Goal: Task Accomplishment & Management: Complete application form

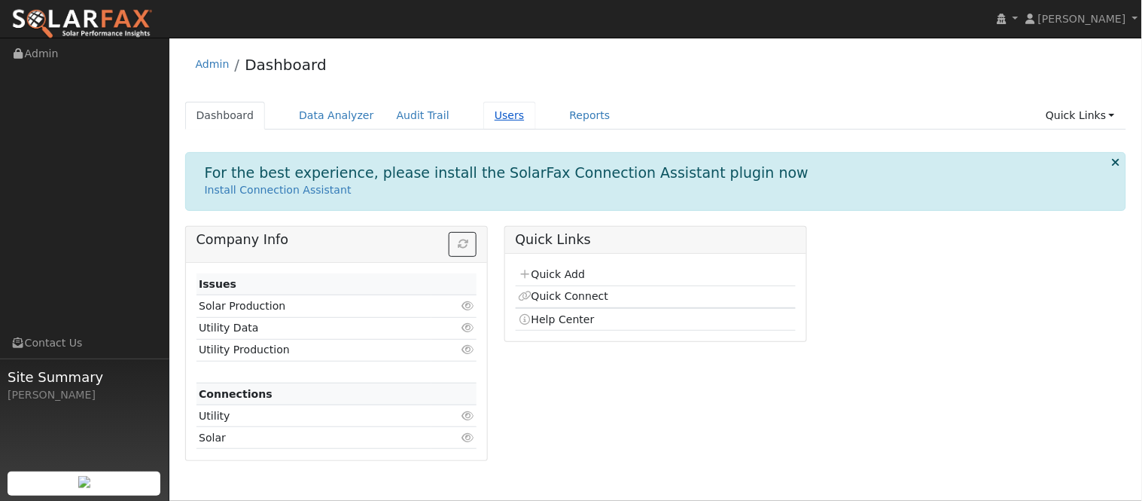
click at [483, 115] on link "Users" at bounding box center [509, 116] width 53 height 28
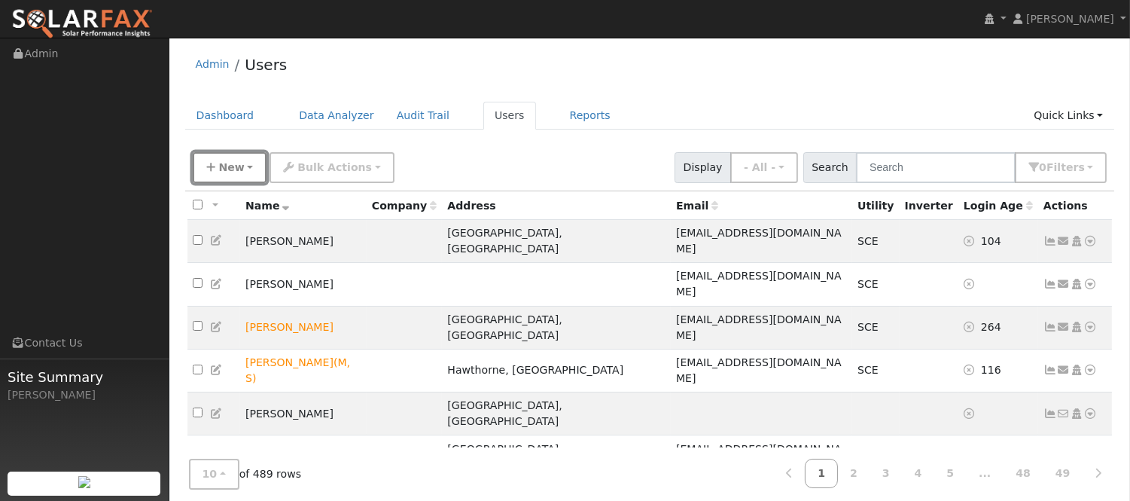
click at [242, 173] on button "New" at bounding box center [230, 167] width 75 height 31
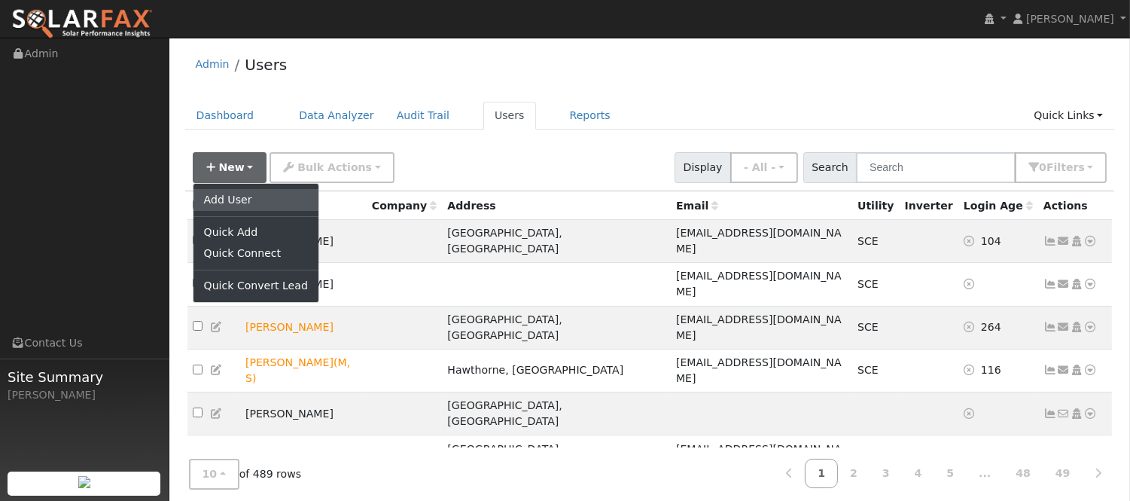
click at [263, 206] on link "Add User" at bounding box center [255, 199] width 125 height 21
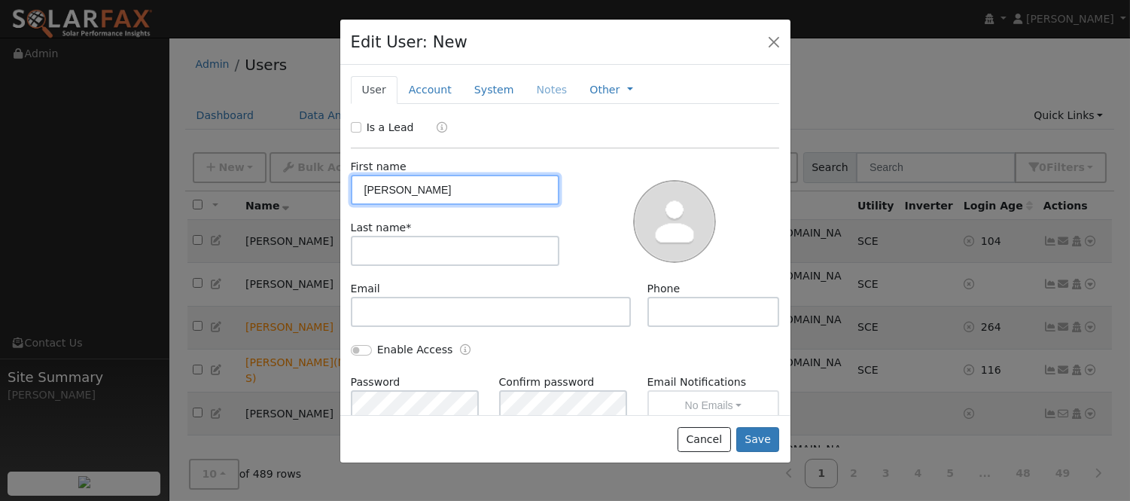
type input "Jose Luis"
click at [467, 235] on div "Last name *" at bounding box center [455, 243] width 225 height 46
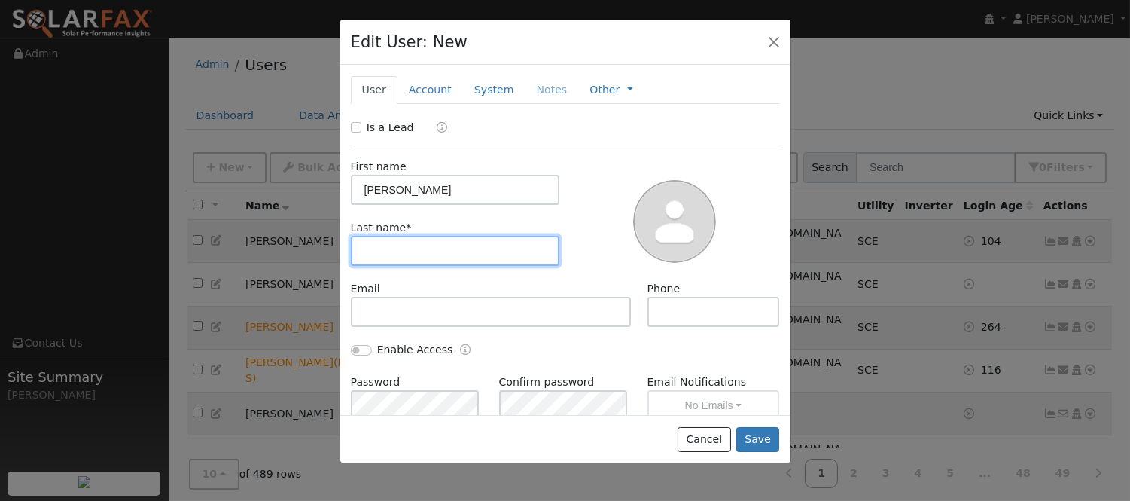
click at [464, 247] on input "text" at bounding box center [455, 251] width 209 height 30
type input "Rincon"
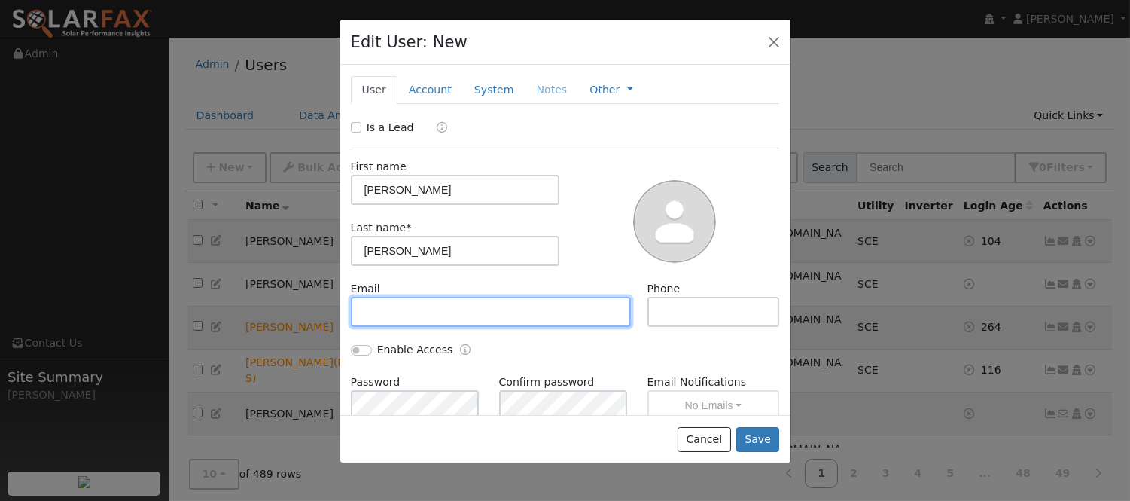
click at [443, 318] on input "text" at bounding box center [491, 312] width 281 height 30
paste input "Joserincon61873@icloud.com"
type input "Joserincon61873@icloud.com"
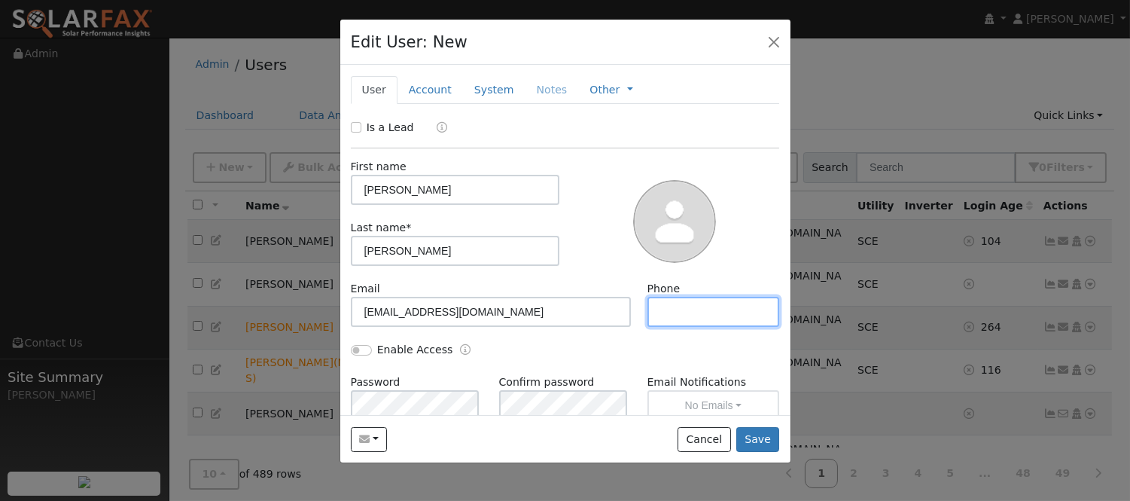
click at [683, 326] on input "text" at bounding box center [713, 312] width 132 height 30
paste input "(323) 893-4432"
type input "(323) 893-4432"
click at [426, 86] on link "Account" at bounding box center [429, 90] width 65 height 28
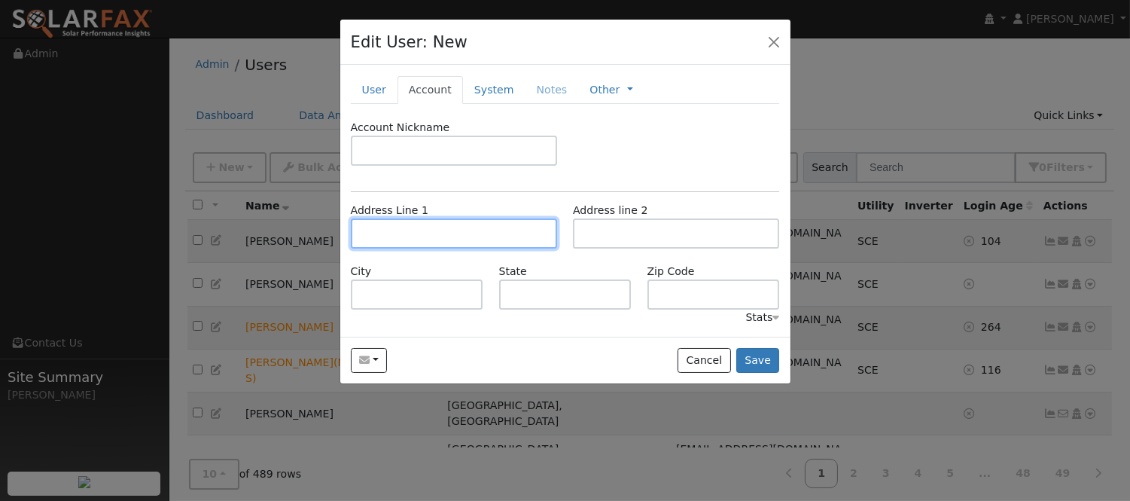
click at [444, 230] on input "text" at bounding box center [454, 233] width 206 height 30
paste input "15676 CITRON AVE"
type input "Citron Avenue"
type input "Balwyn North"
type input "VIC"
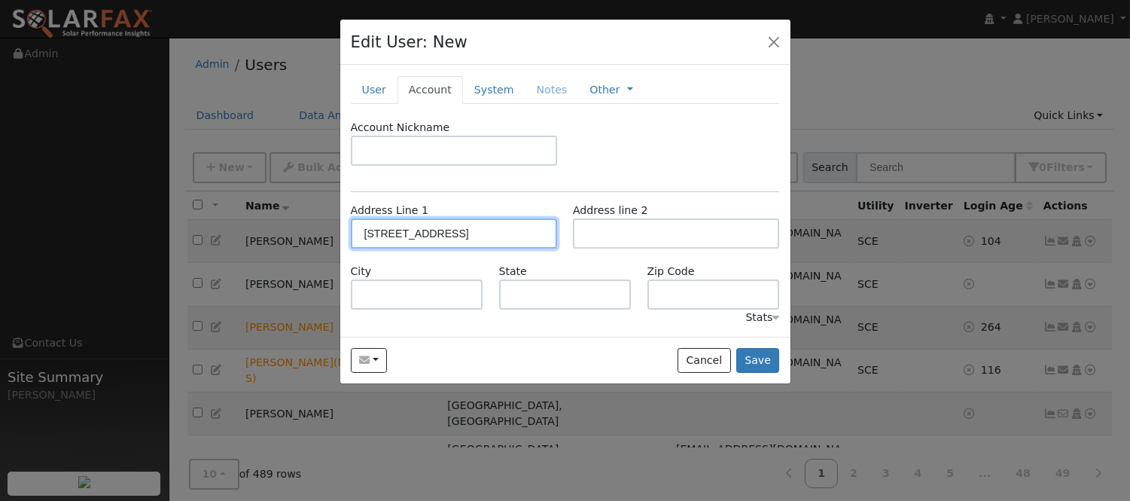
type input "3104"
click at [464, 239] on input "Citron Avenue" at bounding box center [454, 233] width 206 height 30
click at [461, 228] on input "Citron Avenue" at bounding box center [454, 233] width 206 height 30
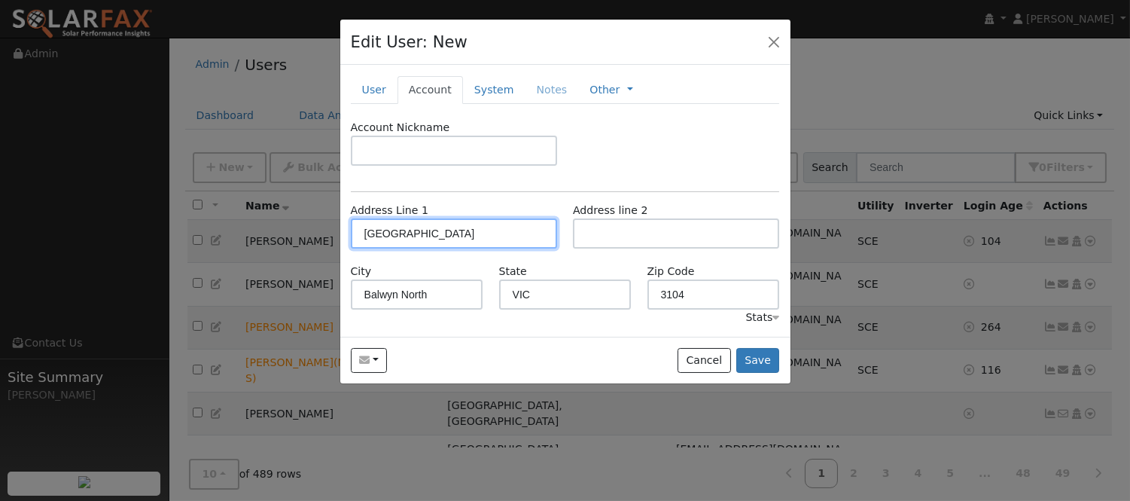
paste input "15676 CITRON AVE"
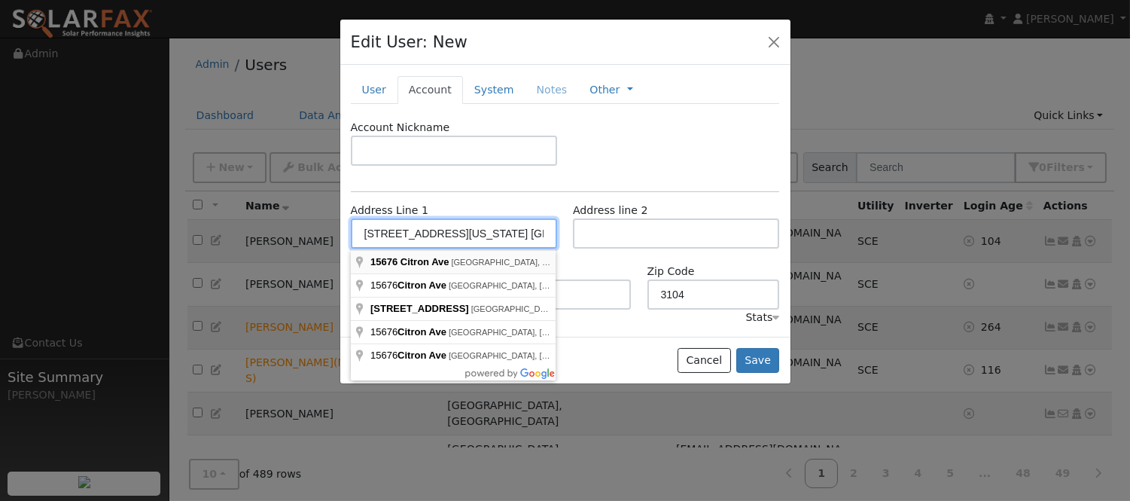
type input "15676 Citron Avenue"
type input "Fontana"
type input "CA"
type input "92335"
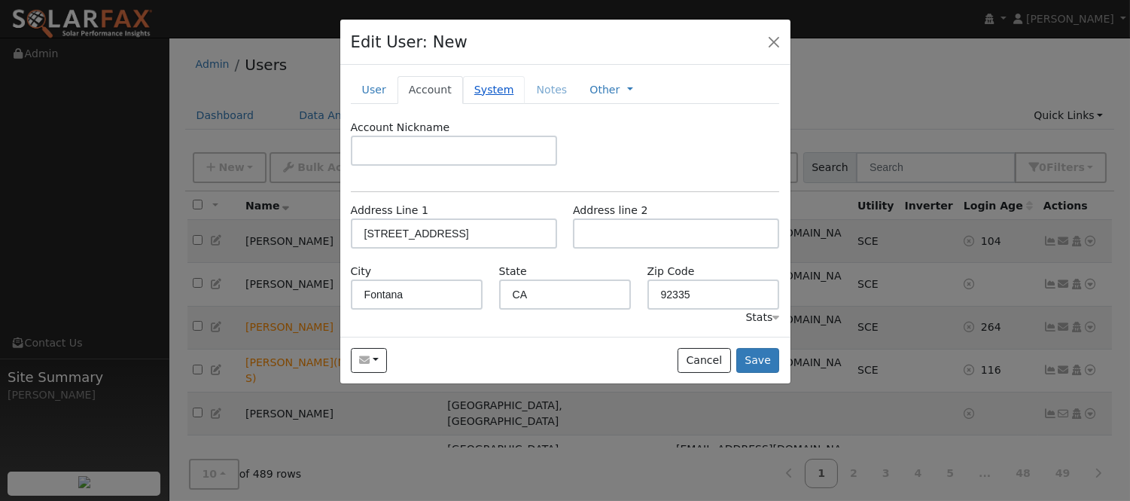
click at [464, 93] on link "System" at bounding box center [494, 90] width 62 height 28
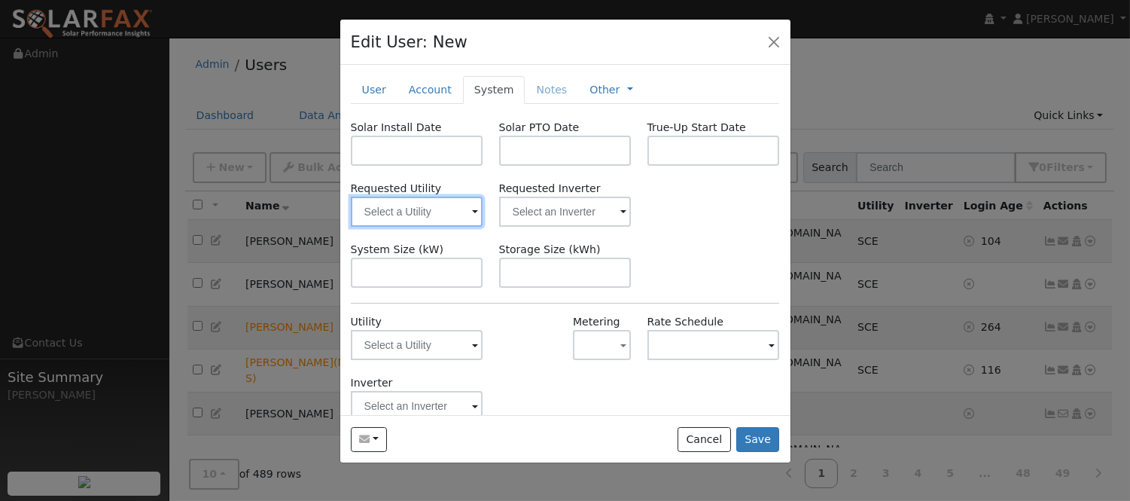
click at [414, 211] on input "text" at bounding box center [417, 211] width 132 height 30
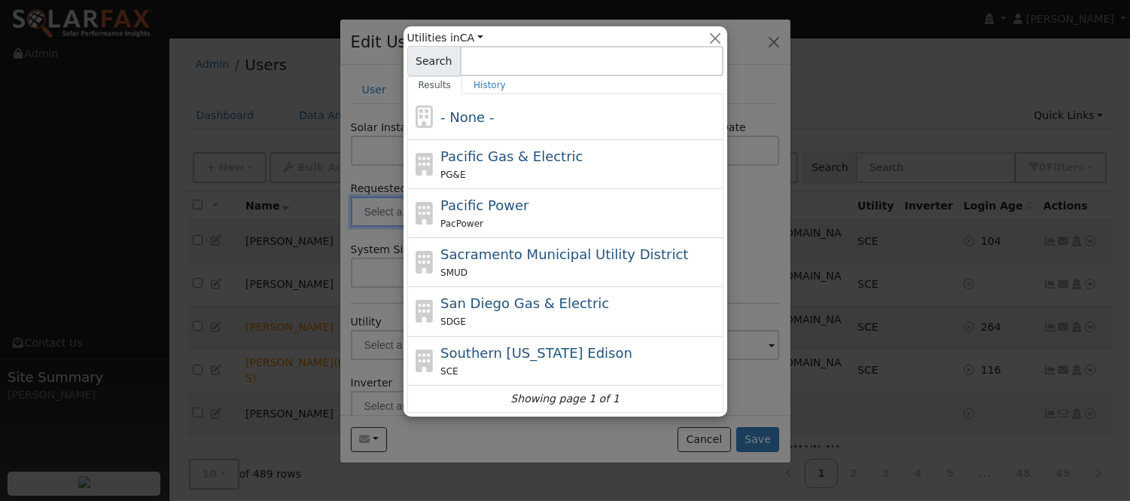
click at [449, 212] on span "Pacific Power" at bounding box center [484, 205] width 88 height 16
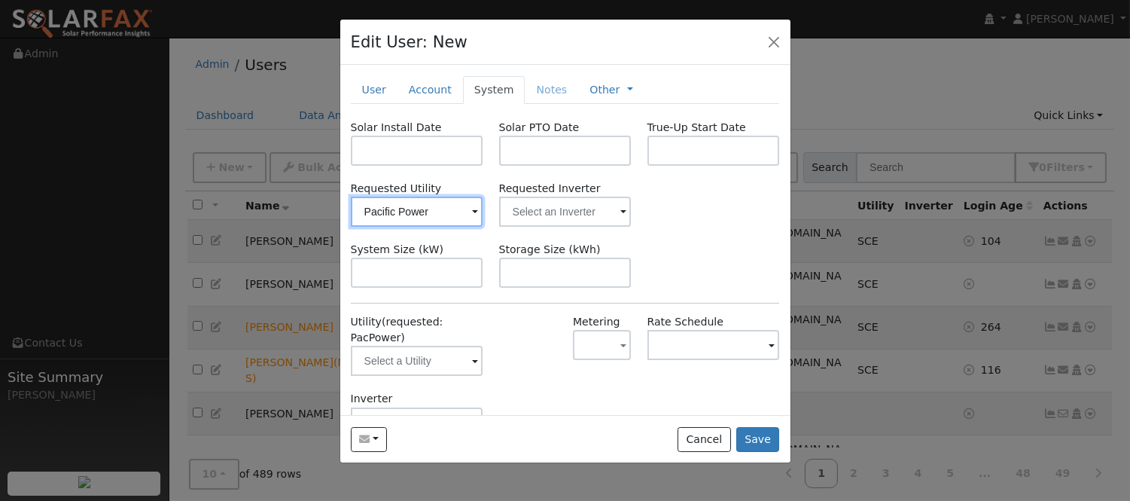
click at [449, 212] on input "Pacific Power" at bounding box center [417, 211] width 132 height 30
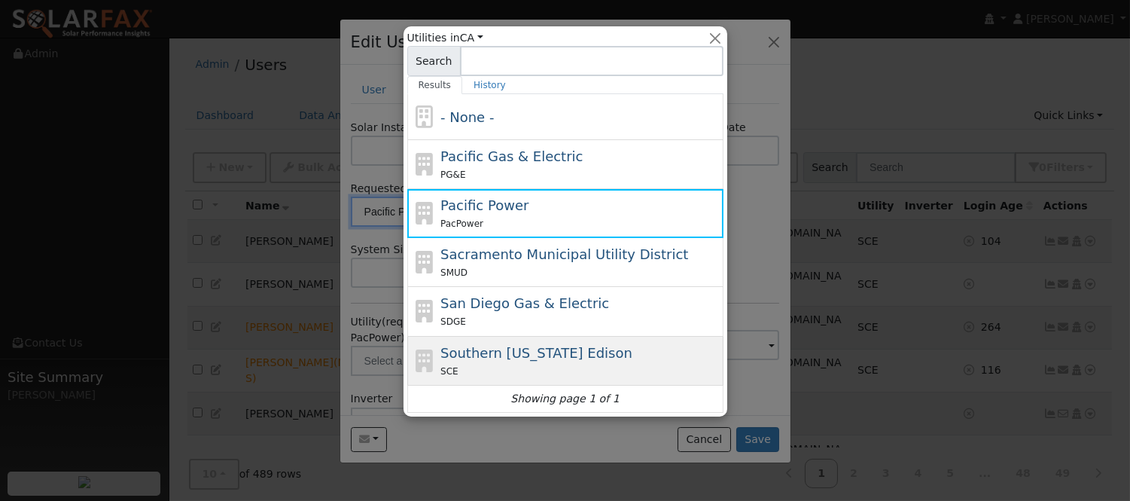
click at [550, 355] on span "Southern California Edison" at bounding box center [536, 353] width 192 height 16
type input "Southern California Edison"
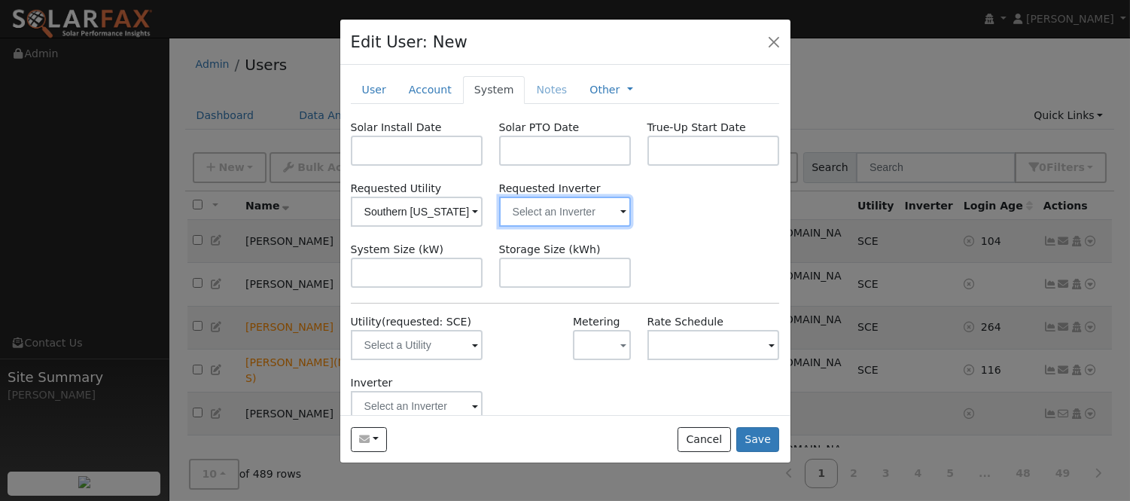
click at [583, 215] on input "text" at bounding box center [565, 211] width 132 height 30
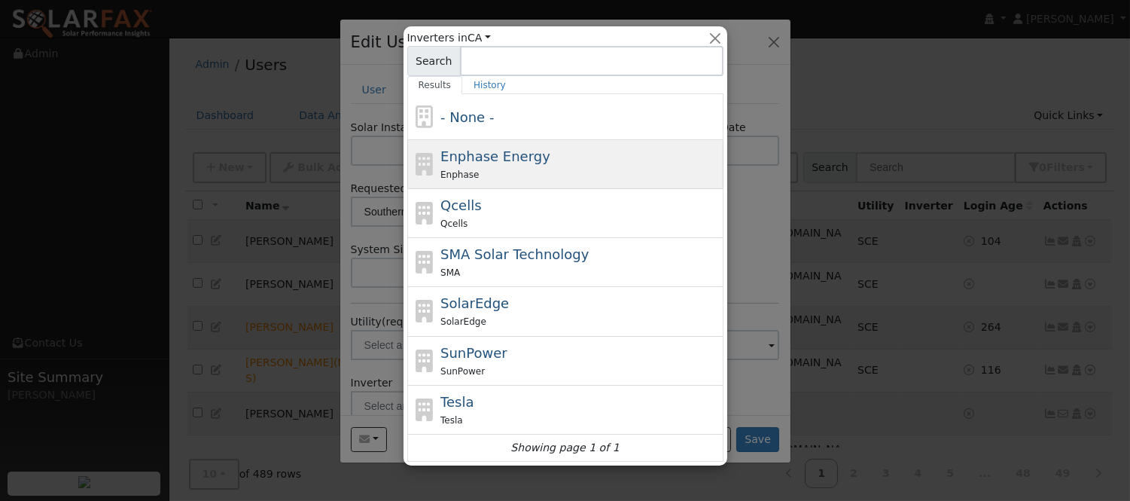
click at [554, 163] on div "Enphase Energy Enphase" at bounding box center [579, 164] width 279 height 36
type input "Enphase Energy"
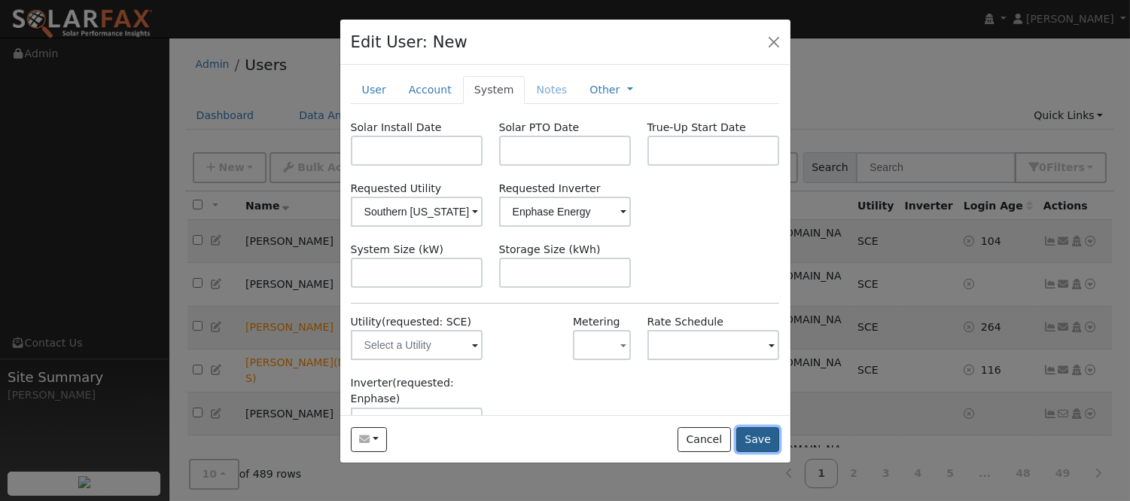
click at [763, 448] on button "Save" at bounding box center [758, 440] width 44 height 26
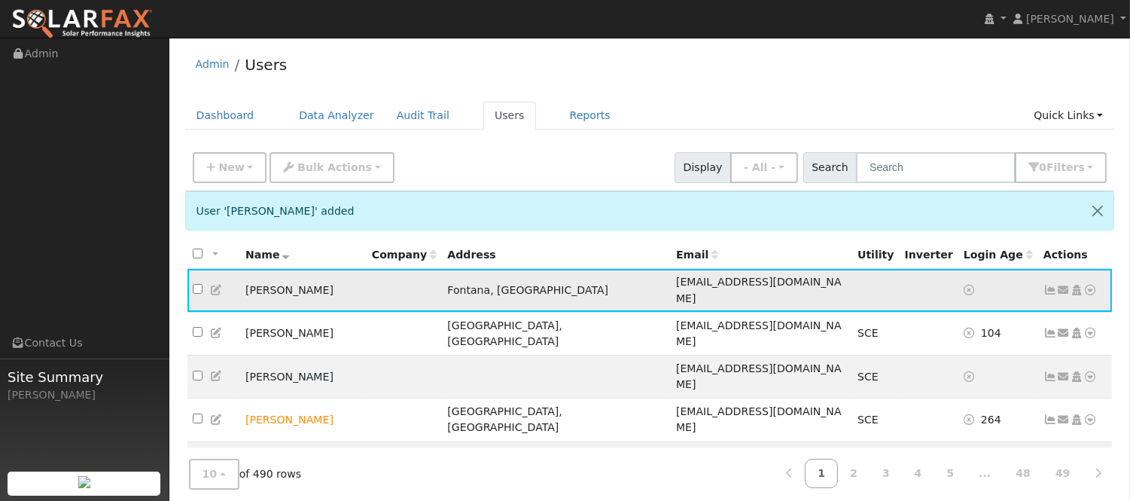
click at [1089, 285] on icon at bounding box center [1091, 290] width 14 height 11
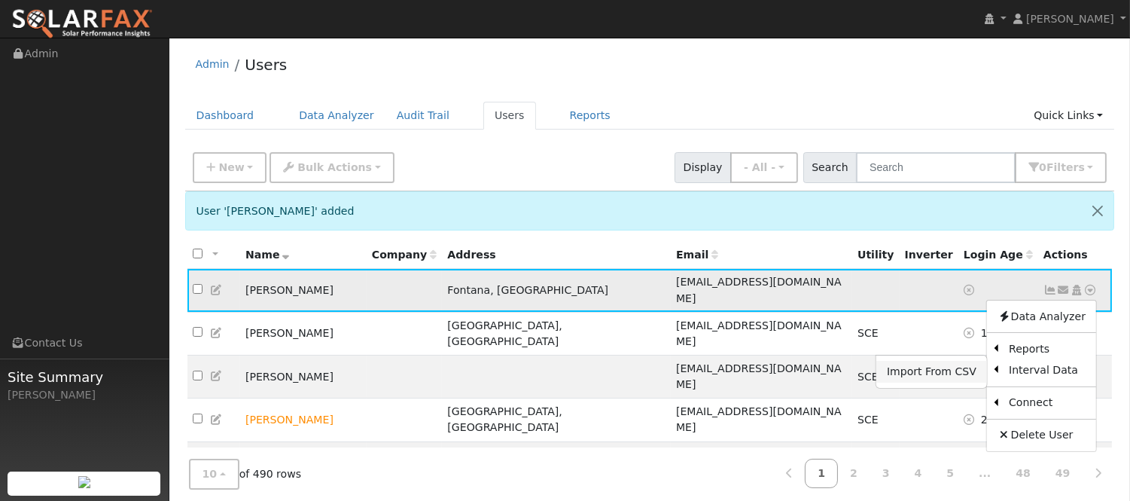
click at [976, 369] on link "Import From CSV" at bounding box center [931, 371] width 111 height 21
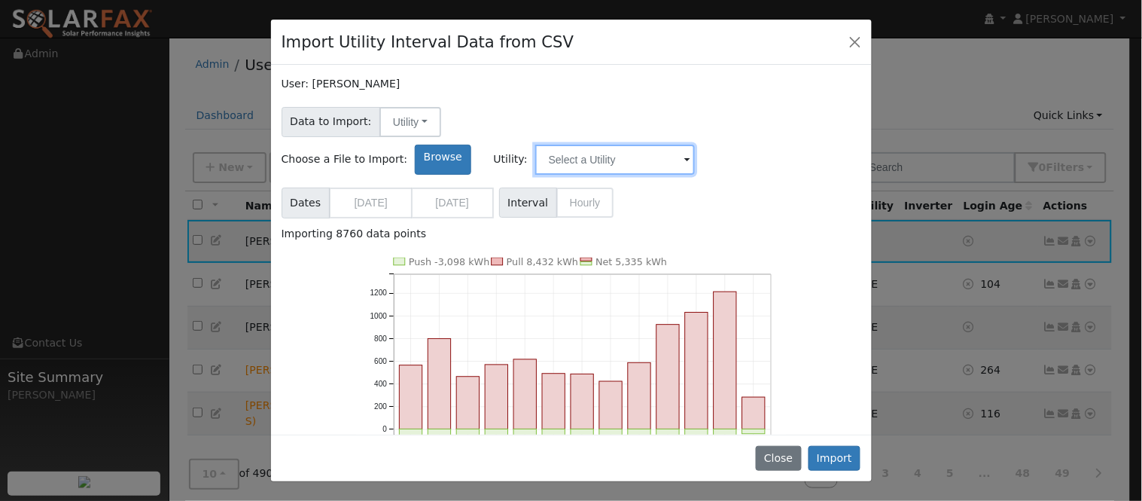
click at [695, 145] on input "text" at bounding box center [615, 160] width 160 height 30
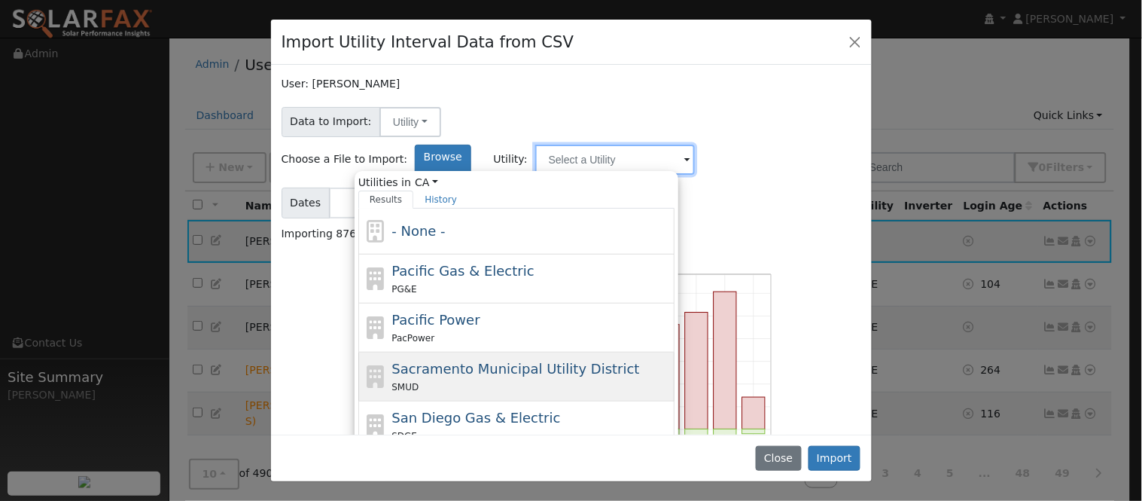
scroll to position [102, 0]
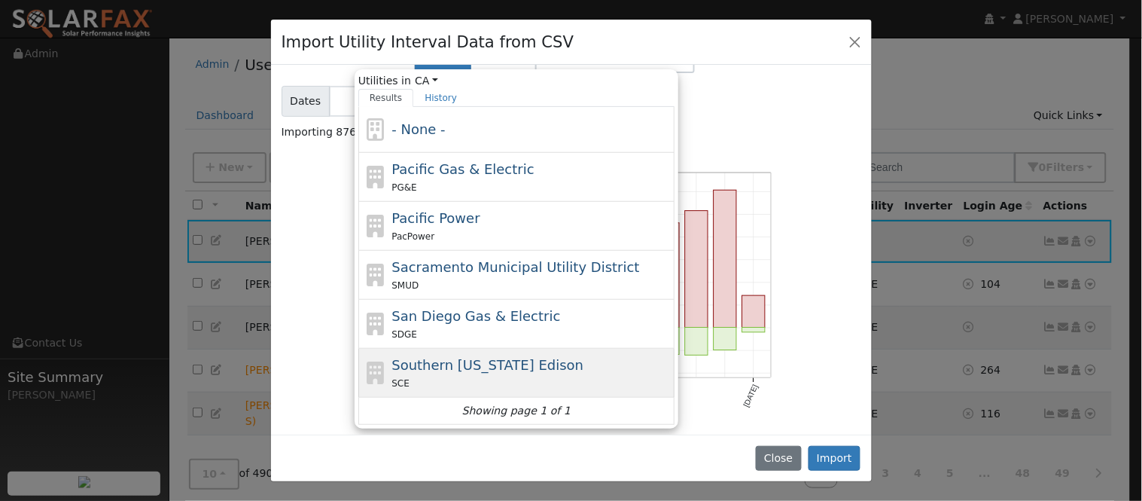
click at [662, 375] on div "SCE" at bounding box center [530, 383] width 279 height 16
type input "Southern California Edison"
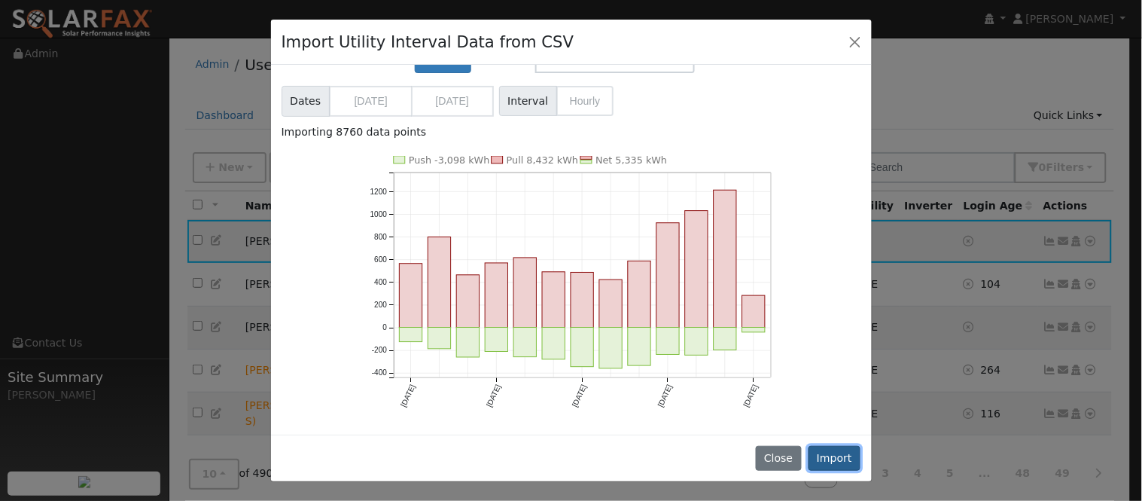
click at [853, 457] on button "Import" at bounding box center [835, 459] width 53 height 26
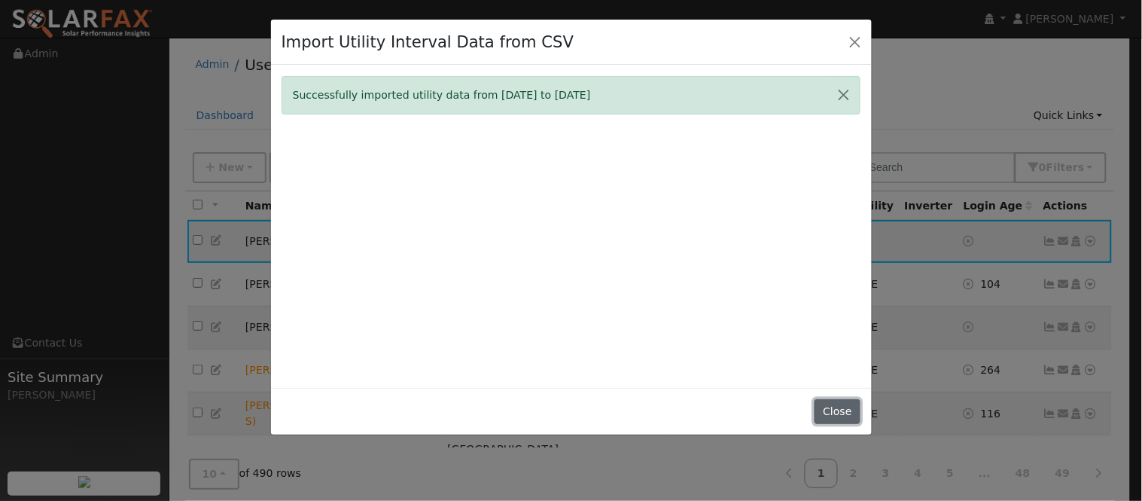
click at [847, 413] on button "Close" at bounding box center [838, 412] width 46 height 26
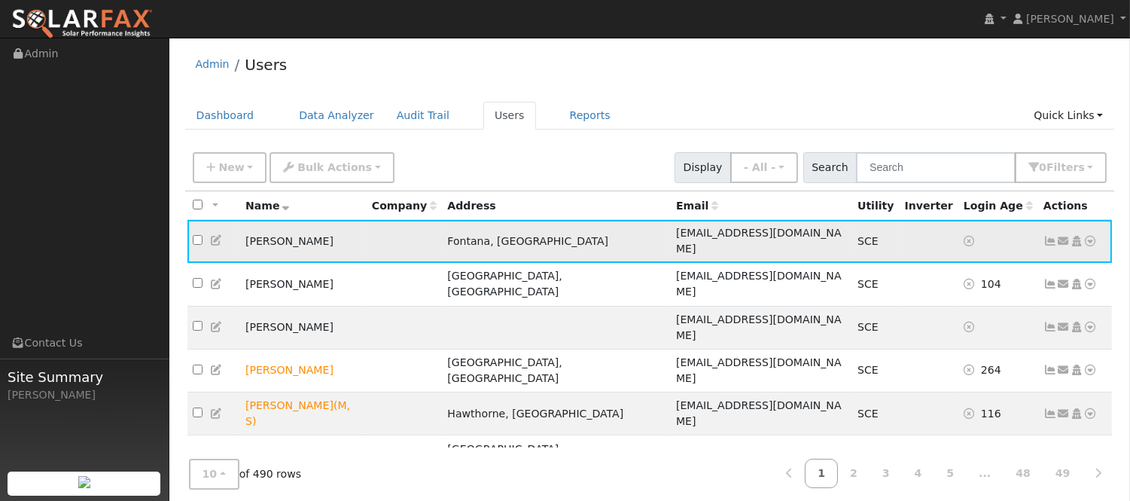
click at [1092, 237] on icon at bounding box center [1091, 241] width 14 height 11
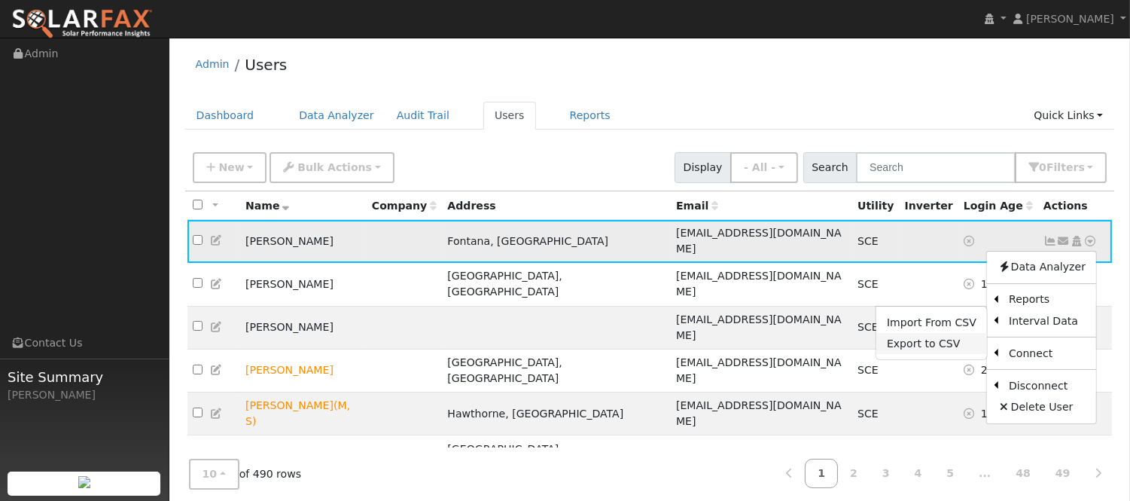
click at [952, 339] on link "Export to CSV" at bounding box center [931, 343] width 111 height 21
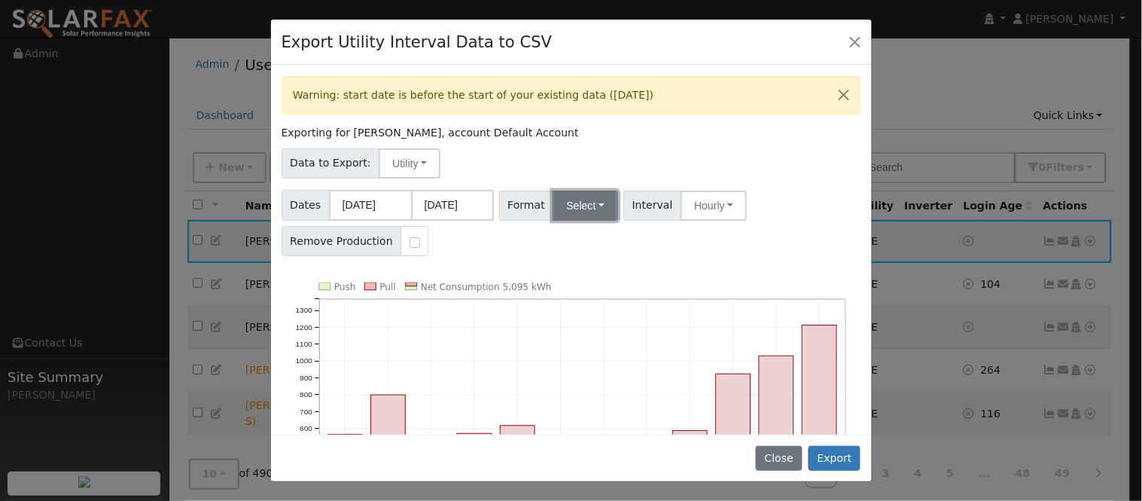
click at [578, 193] on button "Select" at bounding box center [585, 205] width 65 height 30
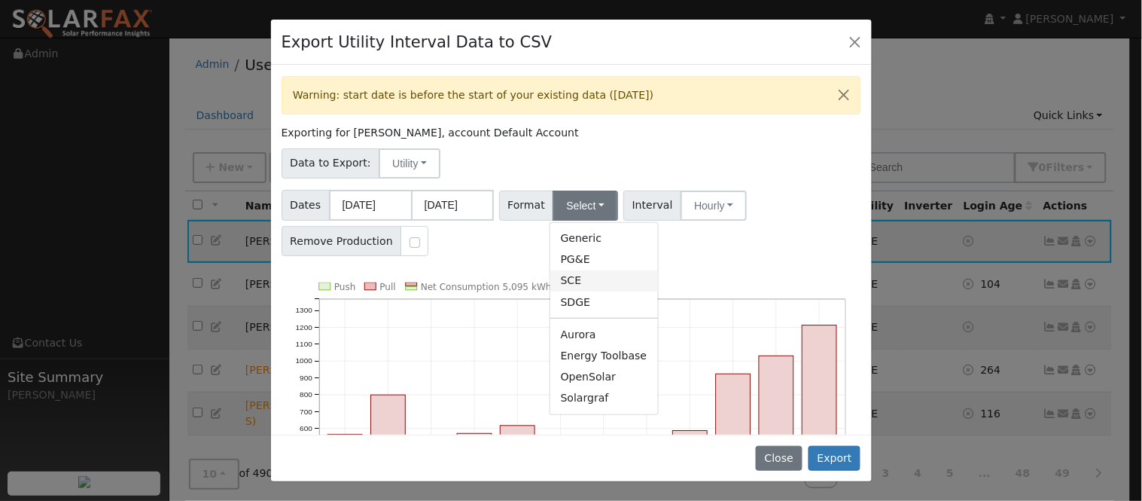
click at [602, 282] on link "SCE" at bounding box center [604, 280] width 108 height 21
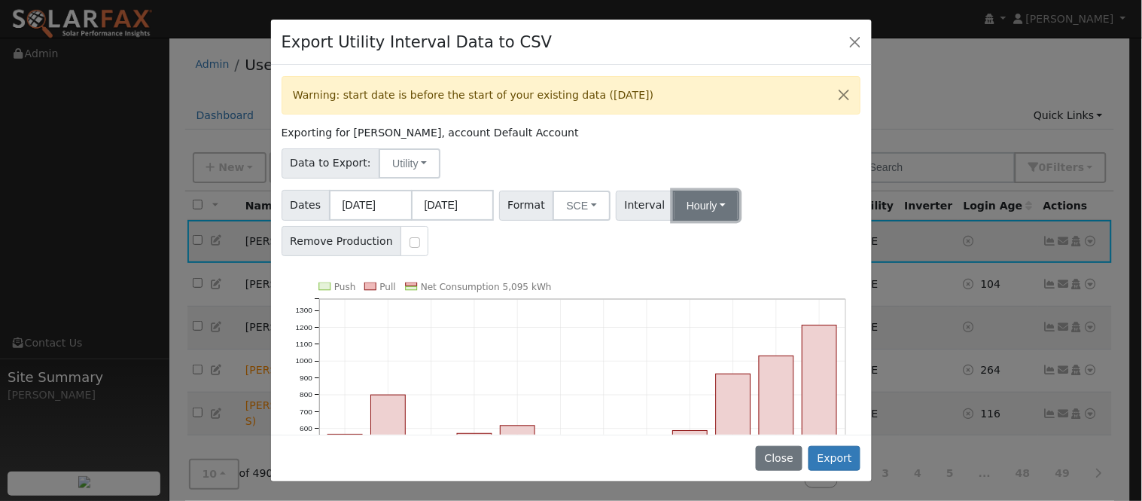
click at [680, 207] on button "Hourly" at bounding box center [706, 205] width 66 height 30
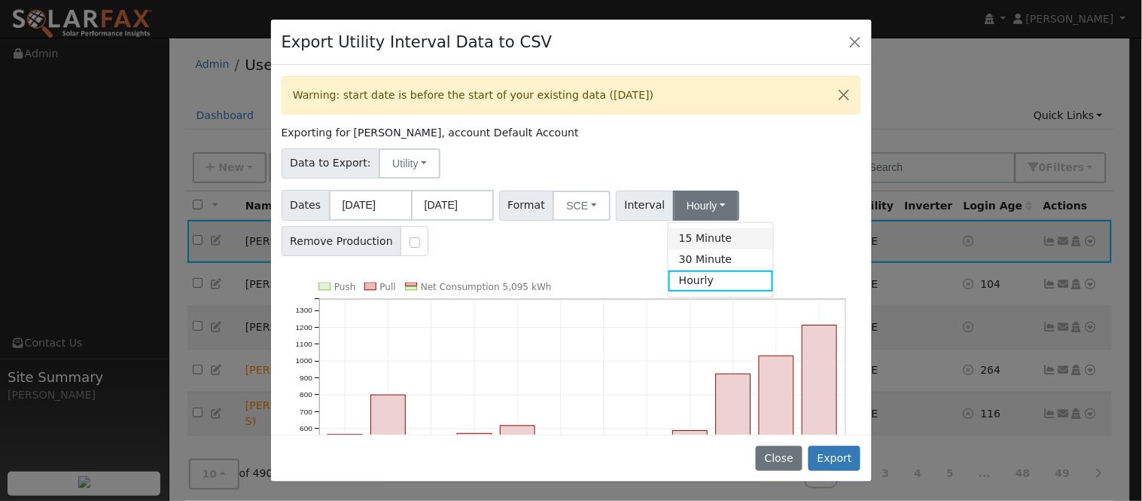
click at [711, 236] on link "15 Minute" at bounding box center [721, 238] width 105 height 21
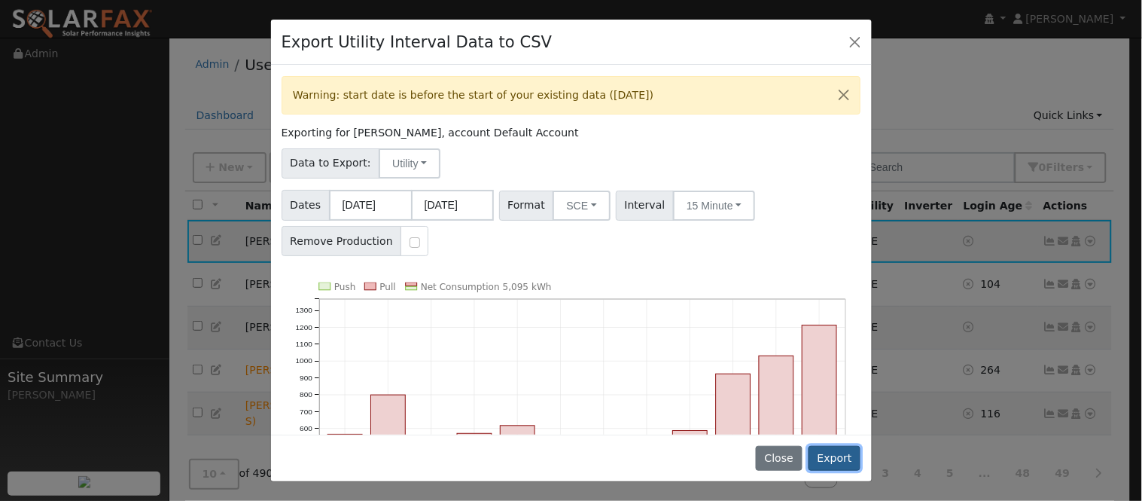
click at [843, 459] on button "Export" at bounding box center [835, 459] width 52 height 26
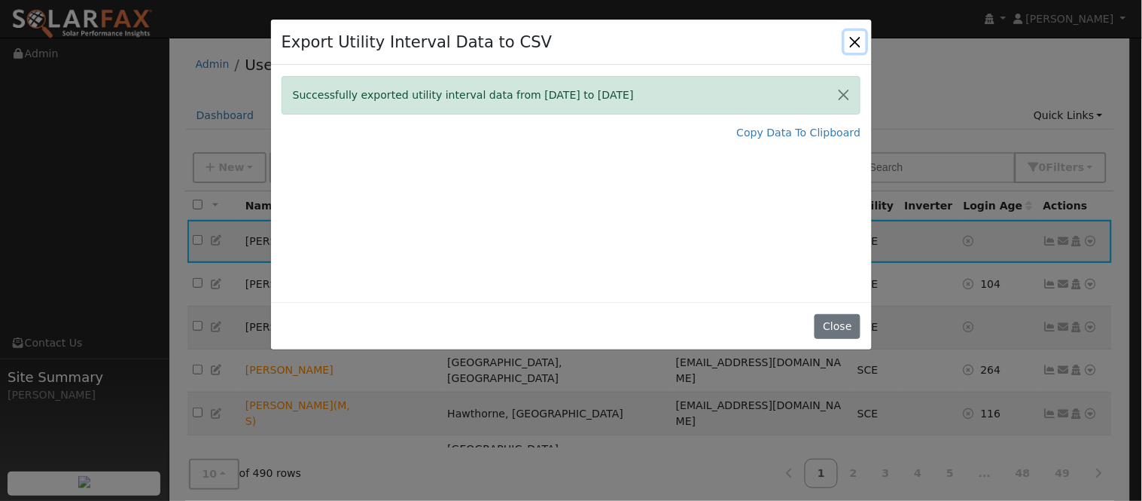
click at [858, 40] on button "Close" at bounding box center [855, 41] width 21 height 21
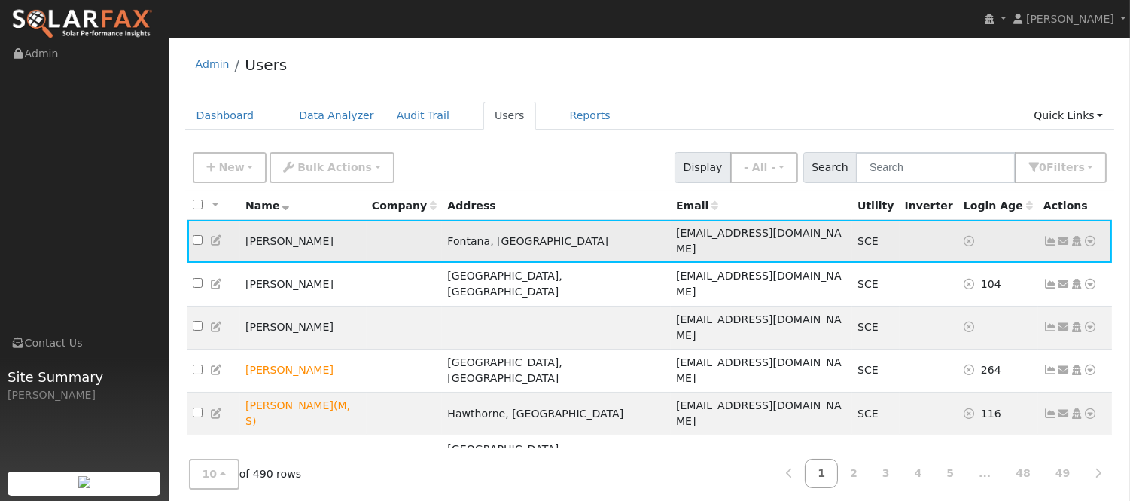
click at [1052, 236] on icon at bounding box center [1050, 241] width 14 height 11
click at [1049, 236] on icon at bounding box center [1050, 241] width 14 height 11
click at [1049, 239] on icon at bounding box center [1050, 241] width 14 height 11
click at [1049, 236] on icon at bounding box center [1050, 241] width 14 height 11
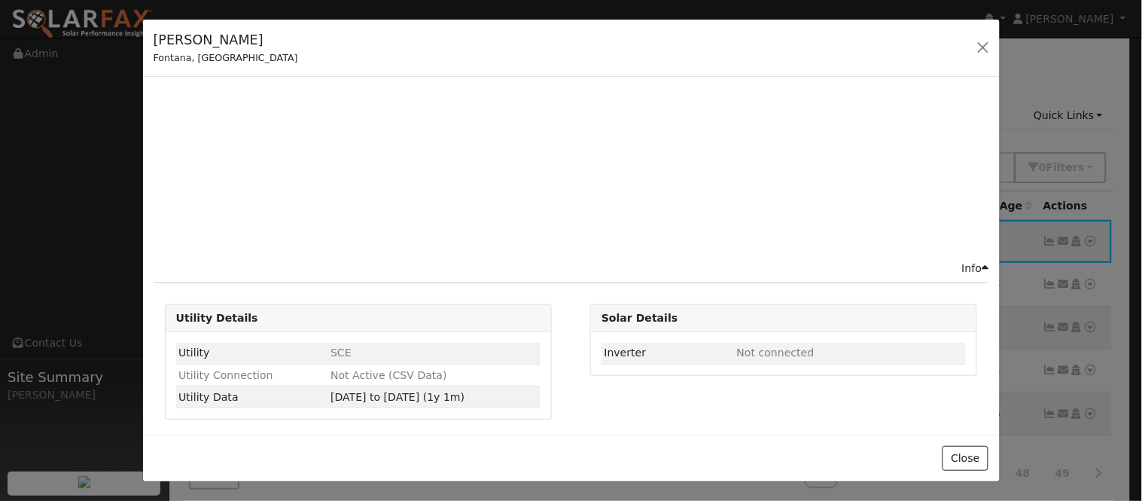
click at [264, 236] on div at bounding box center [357, 173] width 425 height 173
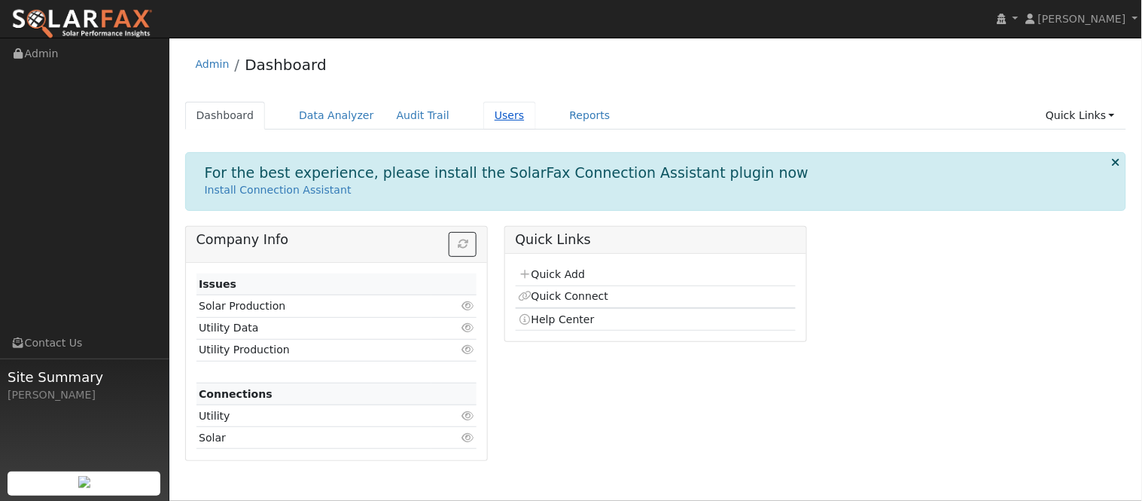
click at [483, 129] on link "Users" at bounding box center [509, 116] width 53 height 28
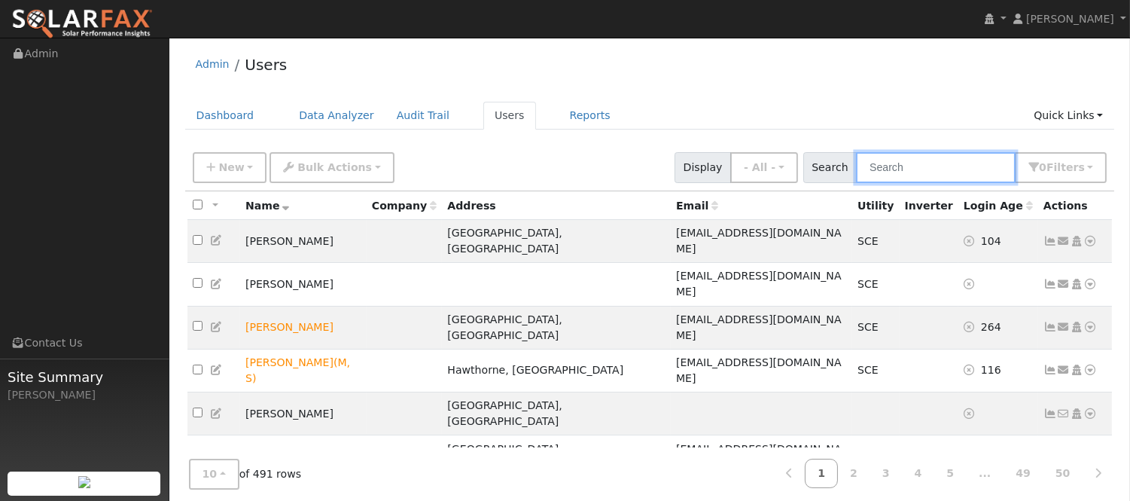
click at [952, 167] on input "text" at bounding box center [936, 167] width 160 height 31
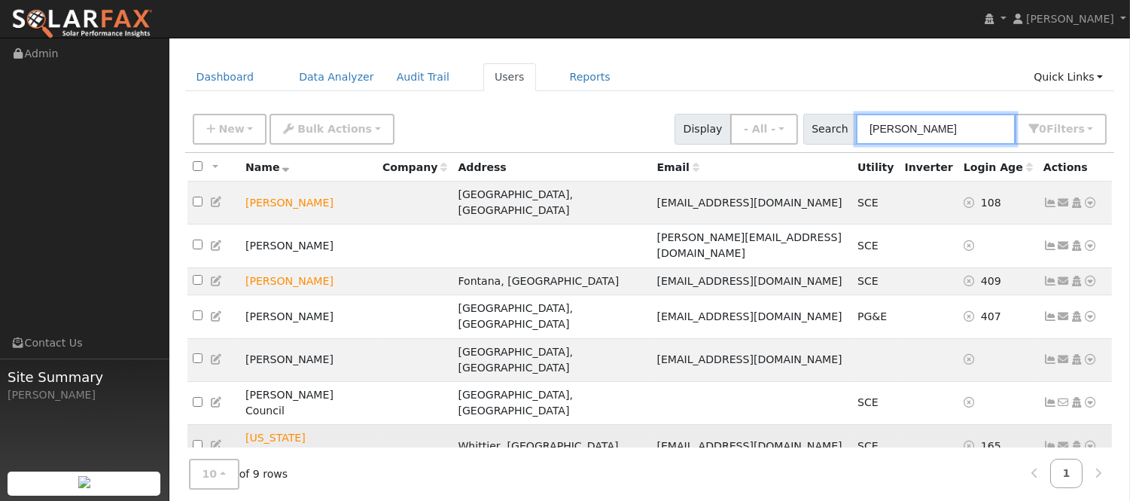
scroll to position [55, 0]
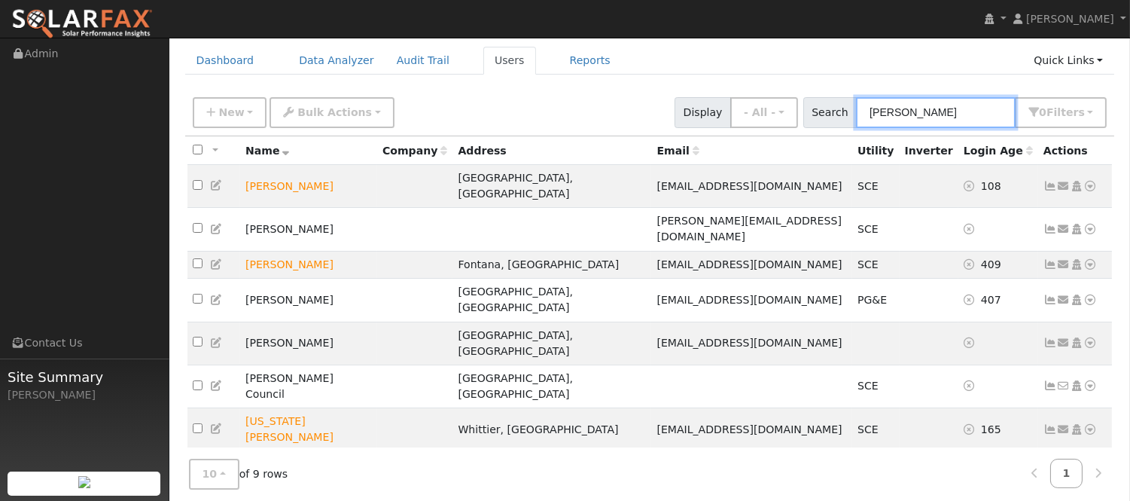
type input "jose"
click at [1057, 459] on icon at bounding box center [1064, 464] width 14 height 11
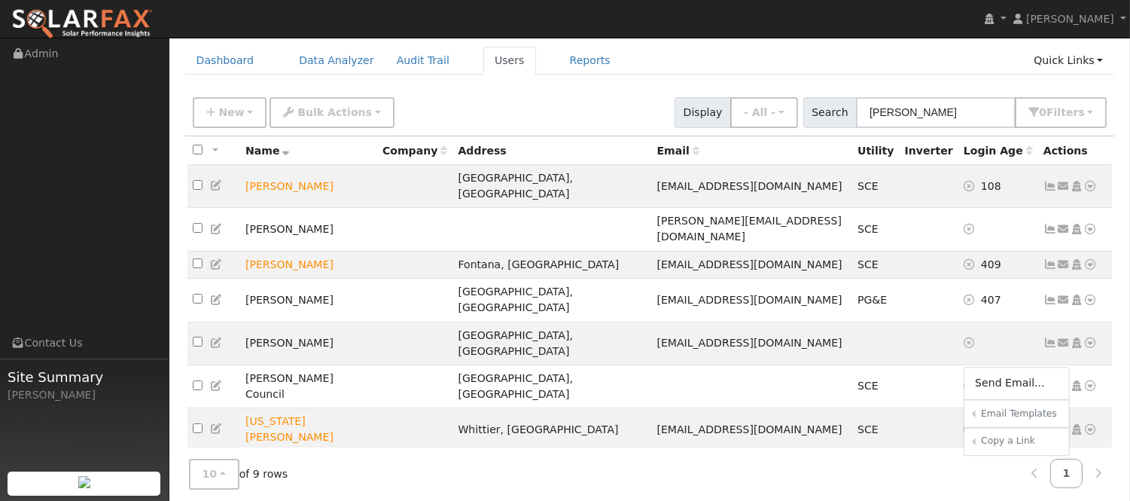
click at [1047, 459] on icon at bounding box center [1050, 464] width 14 height 11
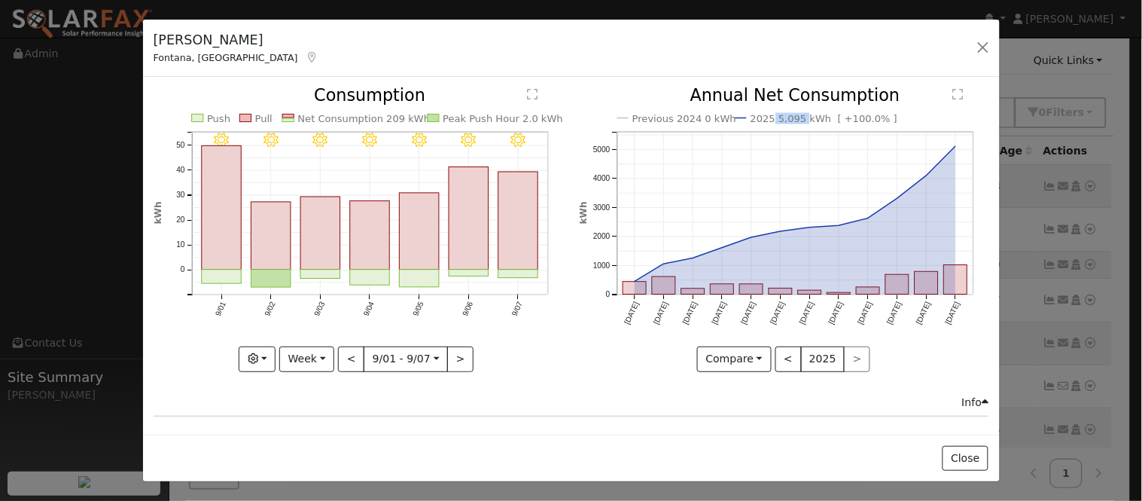
drag, startPoint x: 762, startPoint y: 118, endPoint x: 790, endPoint y: 123, distance: 29.0
click at [790, 123] on text "2025 5,095 kWh [ +100.0% ]" at bounding box center [824, 118] width 147 height 11
copy text "5,095"
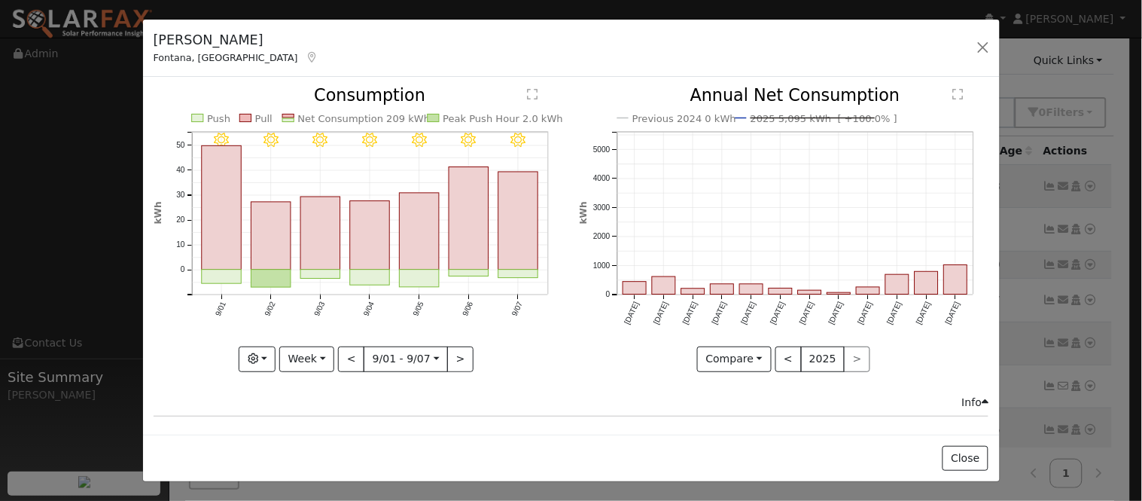
click at [579, 99] on icon "Previous 2024 0 kWh 2025 5,095 kWh [ +100.0% ] Sep '24 Oct '24 Nov '24 Dec '24 …" at bounding box center [784, 224] width 410 height 275
click at [776, 126] on icon "Previous 2024 0 kWh 2025 5,095 kWh [ +100.0% ] Sep '24 Oct '24 Nov '24 Dec '24 …" at bounding box center [784, 224] width 410 height 275
click at [778, 119] on text "2025 5,095 kWh [ +100.0% ]" at bounding box center [824, 118] width 147 height 11
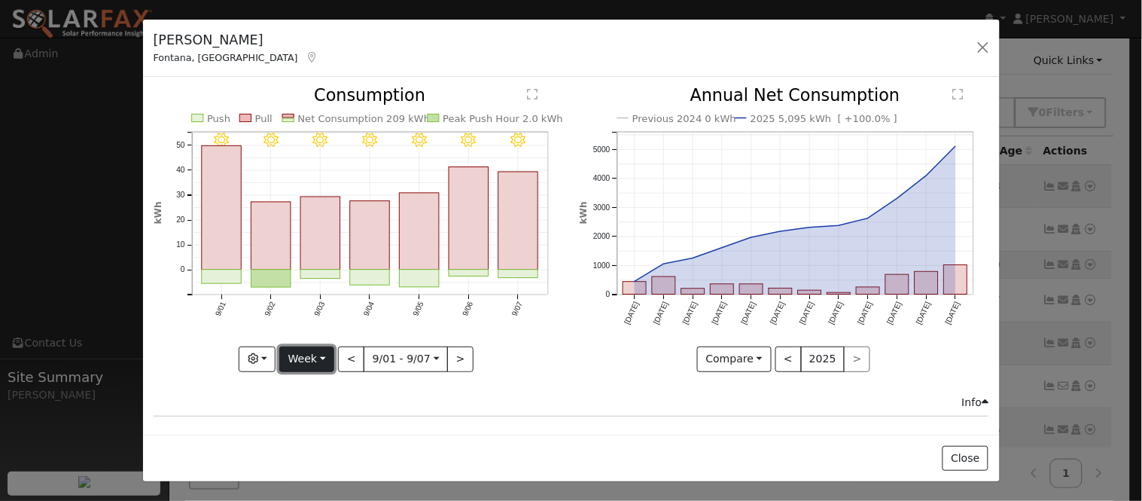
click at [326, 352] on button "Week" at bounding box center [306, 359] width 55 height 26
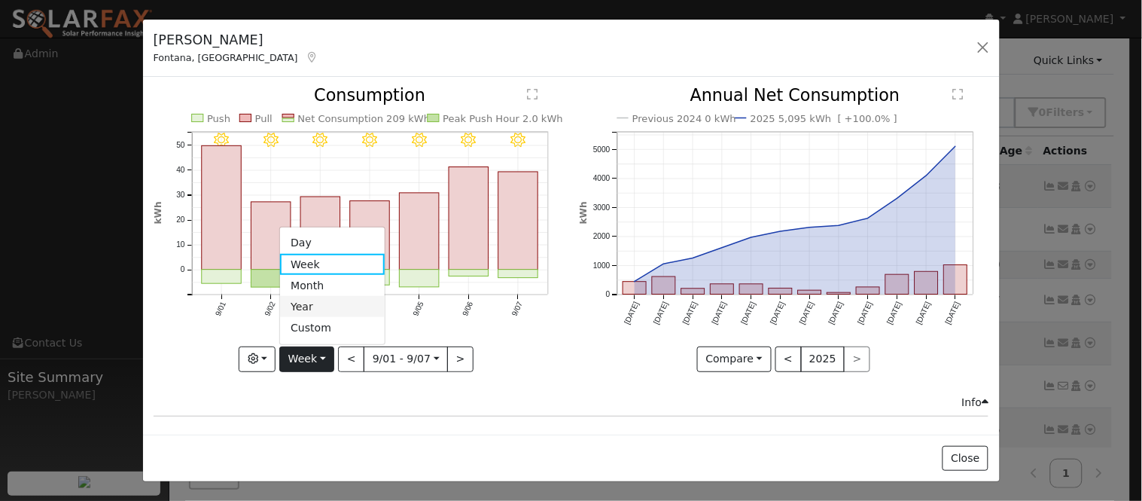
click at [350, 305] on link "Year" at bounding box center [332, 306] width 105 height 21
type input "2024-09-01"
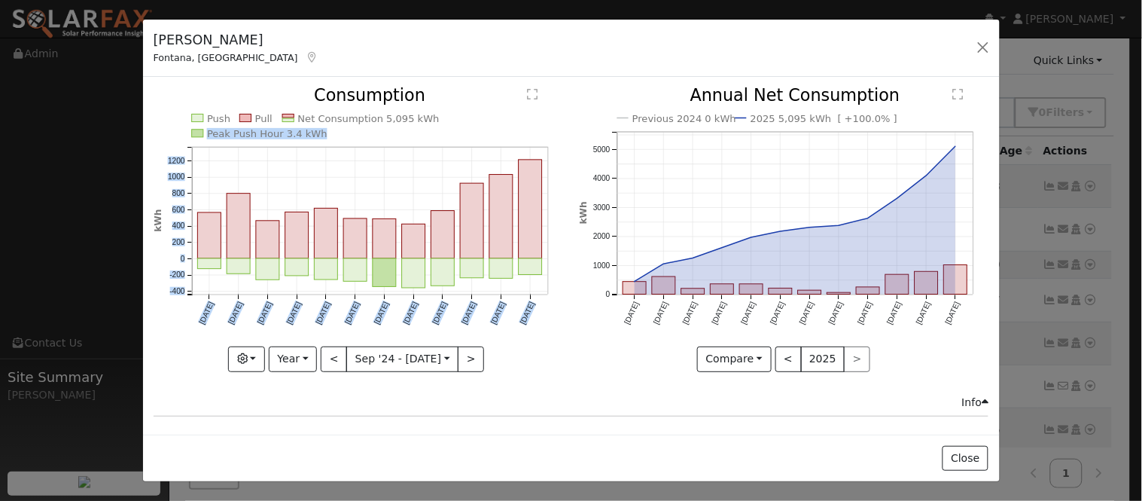
drag, startPoint x: 419, startPoint y: 122, endPoint x: 551, endPoint y: 113, distance: 132.8
click at [544, 115] on icon "Push Pull Net Consumption 5,095 kWh Peak Push Hour 3.4 kWh Sep '24 Oct '24 Nov …" at bounding box center [359, 228] width 410 height 282
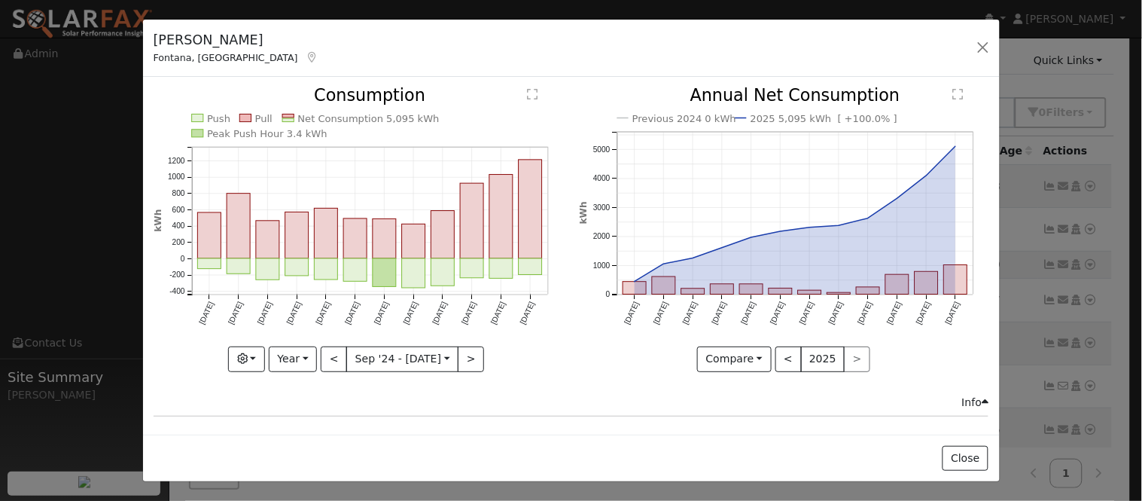
click at [580, 95] on icon "Previous 2024 0 kWh 2025 5,095 kWh [ +100.0% ] Sep '24 Oct '24 Nov '24 Dec '24 …" at bounding box center [784, 224] width 410 height 275
copy text "5,095"
drag, startPoint x: 399, startPoint y: 119, endPoint x: 373, endPoint y: 120, distance: 26.4
click at [373, 120] on text "Net Consumption 5,095 kWh" at bounding box center [368, 118] width 142 height 11
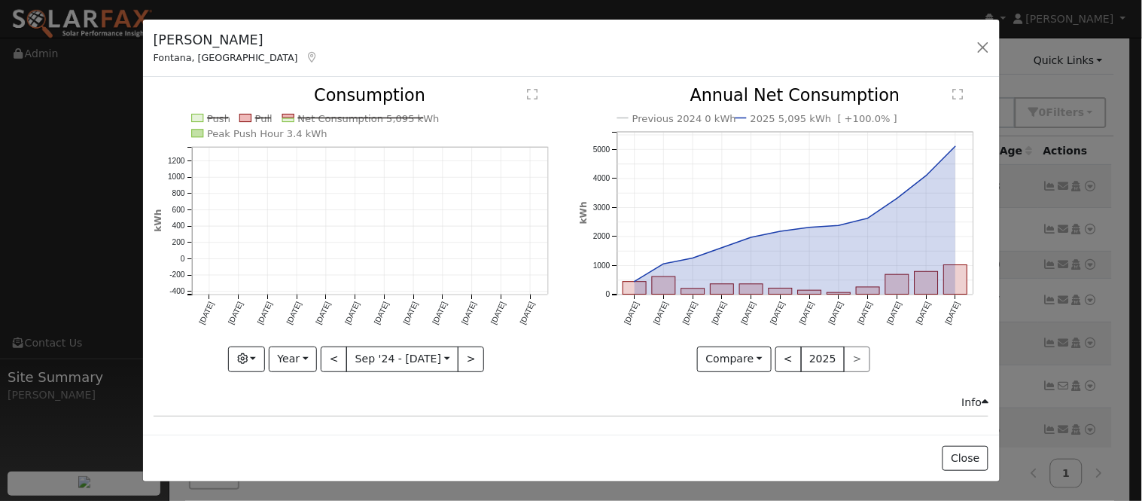
click at [396, 120] on text "Net Consumption 5,095 kWh" at bounding box center [368, 118] width 142 height 11
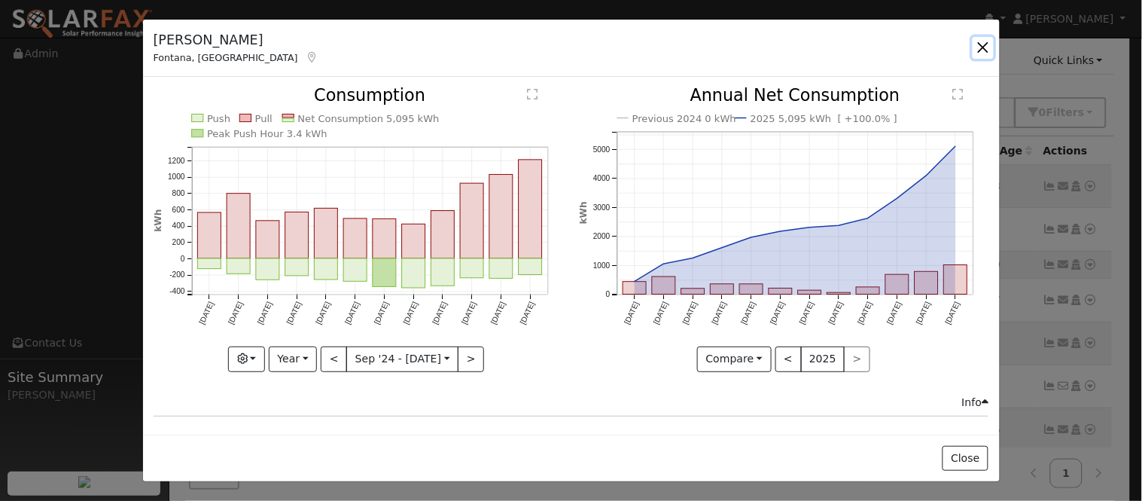
click at [988, 50] on button "button" at bounding box center [983, 47] width 21 height 21
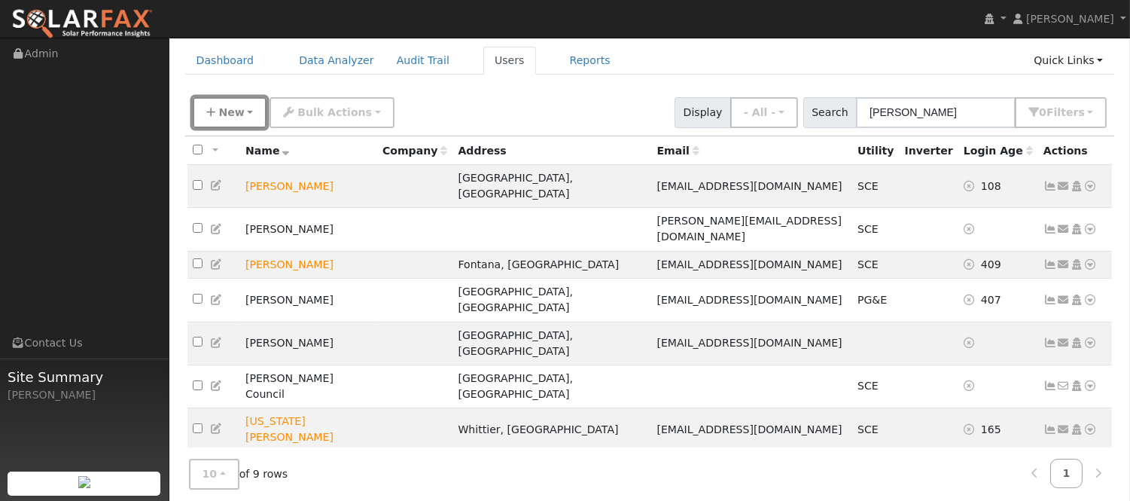
click at [236, 114] on span "New" at bounding box center [231, 112] width 26 height 12
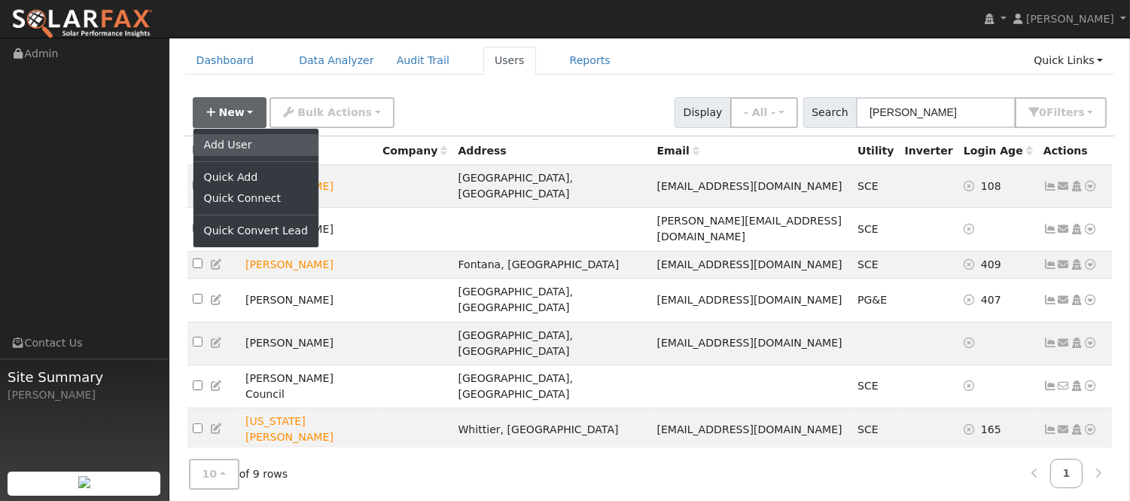
click at [248, 148] on link "Add User" at bounding box center [255, 144] width 125 height 21
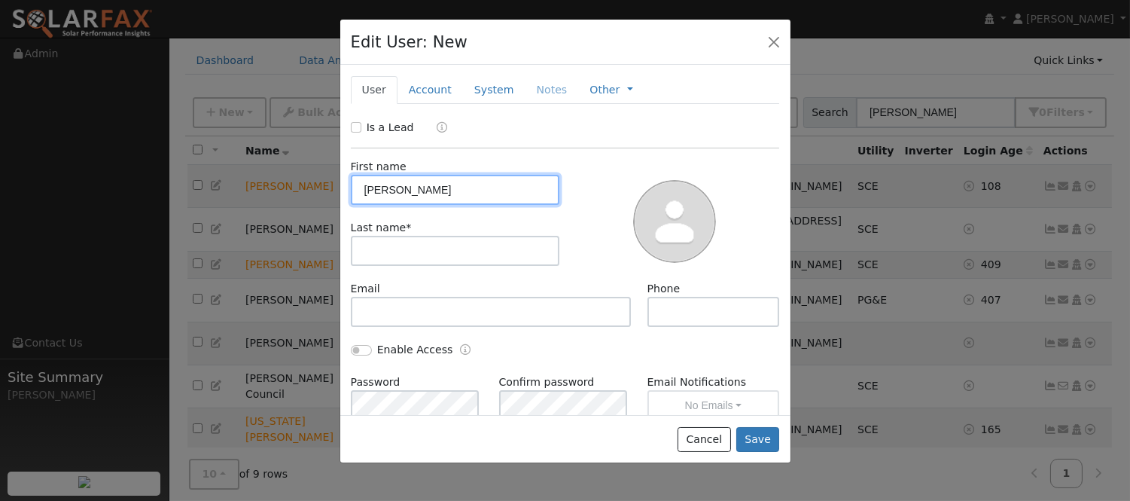
type input "jose"
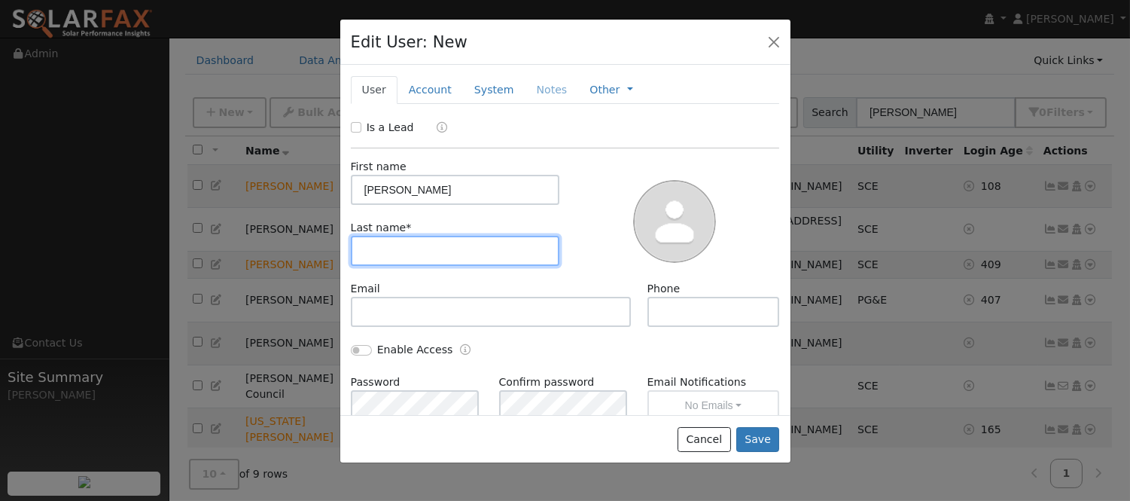
click at [417, 245] on input "text" at bounding box center [455, 251] width 209 height 30
type input "rincon"
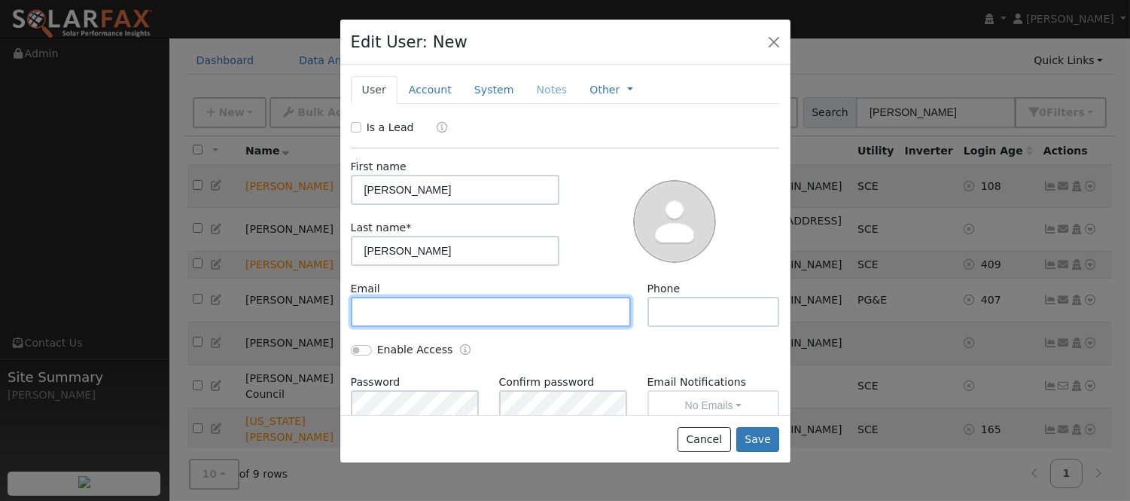
click at [399, 301] on input "text" at bounding box center [491, 312] width 281 height 30
paste input "Josegrodriguez91767@gmail.com"
type input "Josegrodriguez91767@gmail.com"
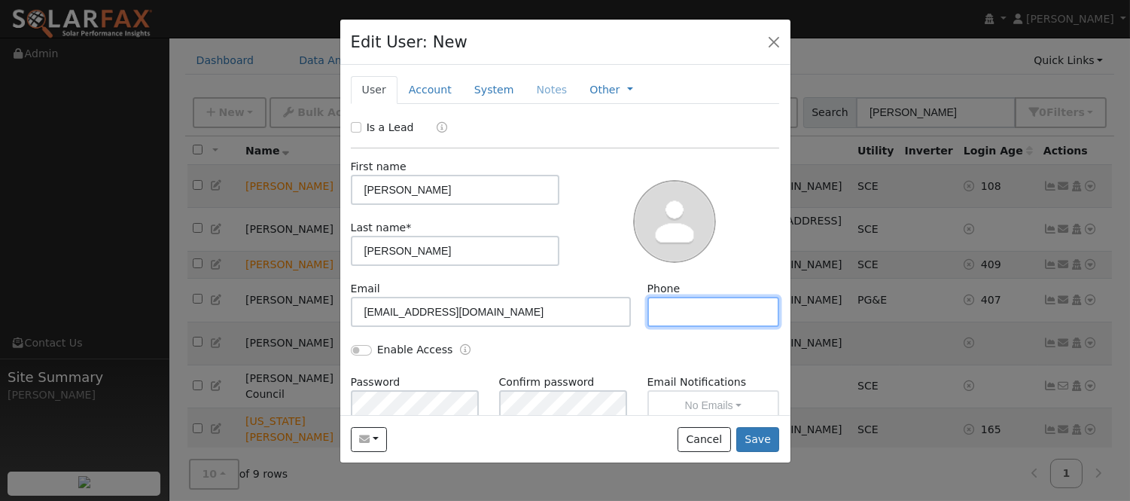
click at [700, 307] on input "text" at bounding box center [713, 312] width 132 height 30
paste input "(951) 464-9519"
type input "(951) 464-9519"
click at [418, 84] on link "Account" at bounding box center [429, 90] width 65 height 28
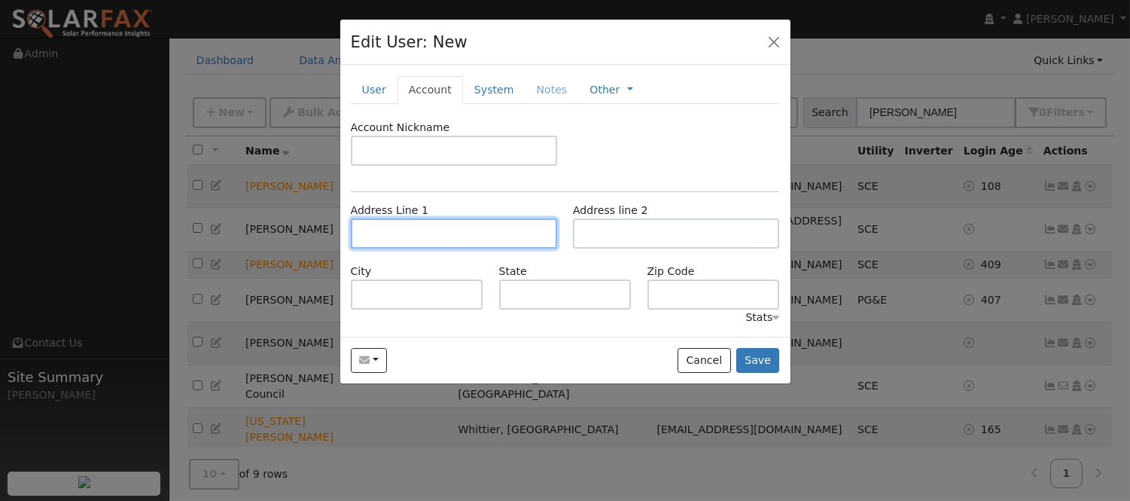
click at [464, 231] on input "text" at bounding box center [454, 233] width 206 height 30
paste input "1230 SHORT ST"
type input "1230 Short Street"
type input "Perris"
type input "CA"
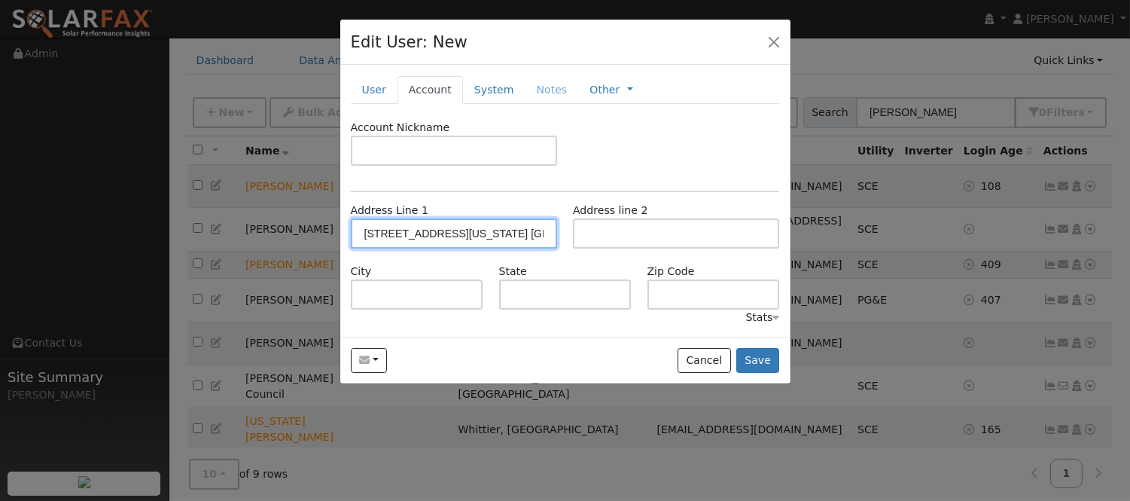
type input "92570"
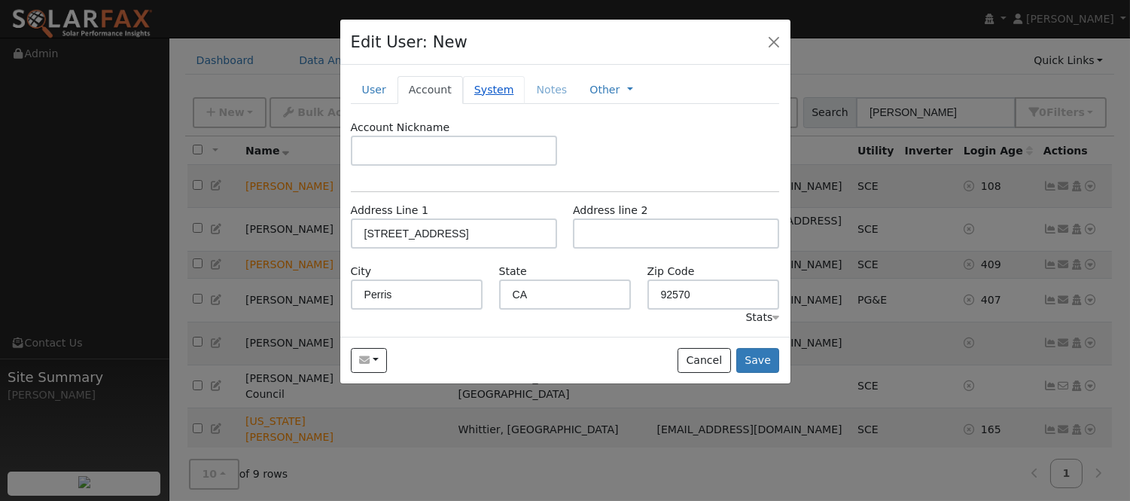
click at [488, 86] on link "System" at bounding box center [494, 90] width 62 height 28
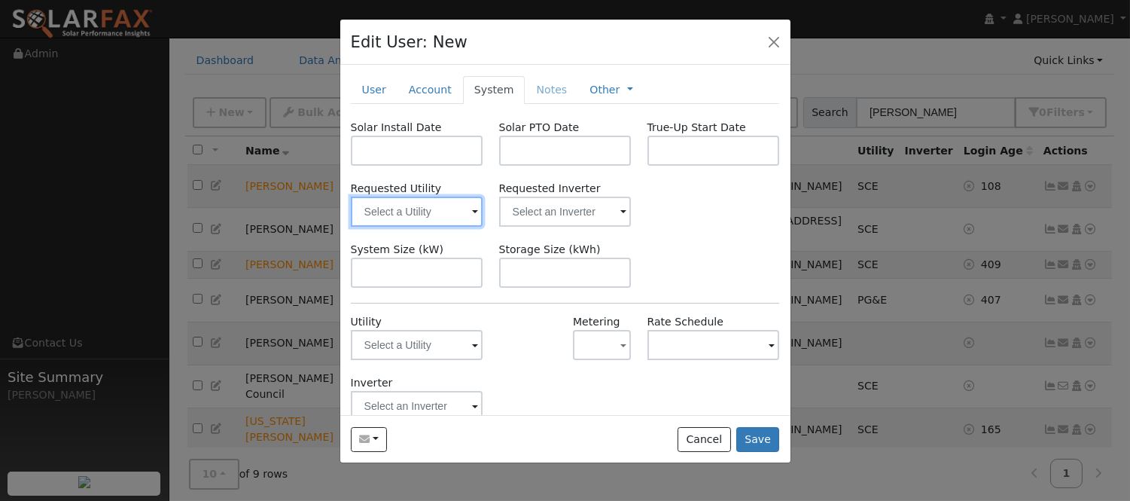
click at [422, 221] on input "text" at bounding box center [417, 211] width 132 height 30
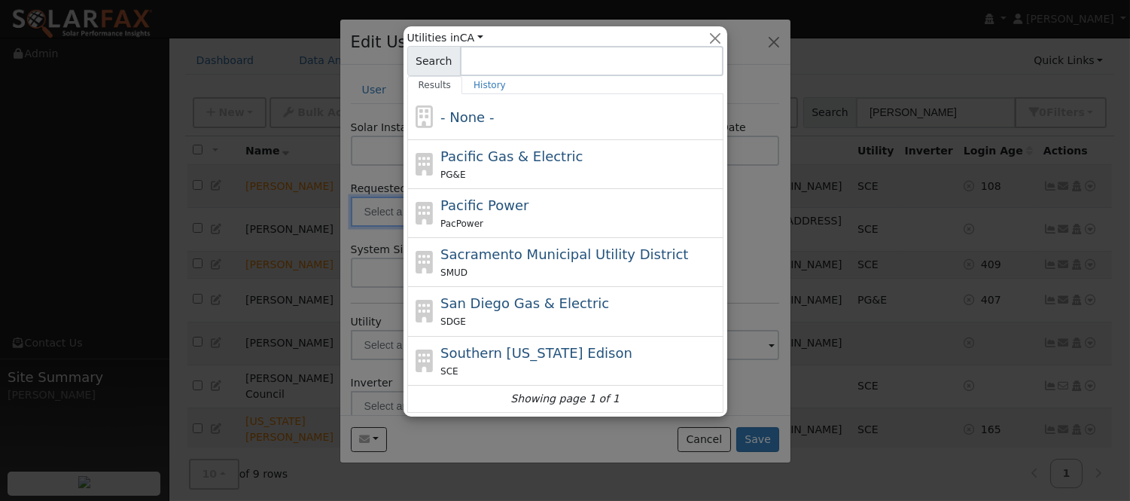
click at [516, 356] on span "Southern California Edison" at bounding box center [536, 353] width 192 height 16
type input "Southern California Edison"
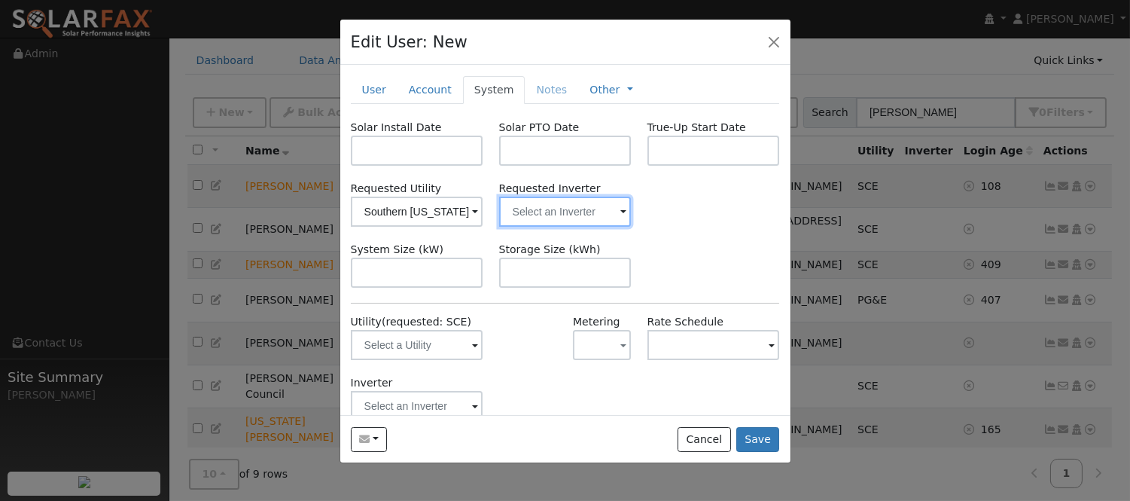
click at [548, 212] on input "text" at bounding box center [565, 211] width 132 height 30
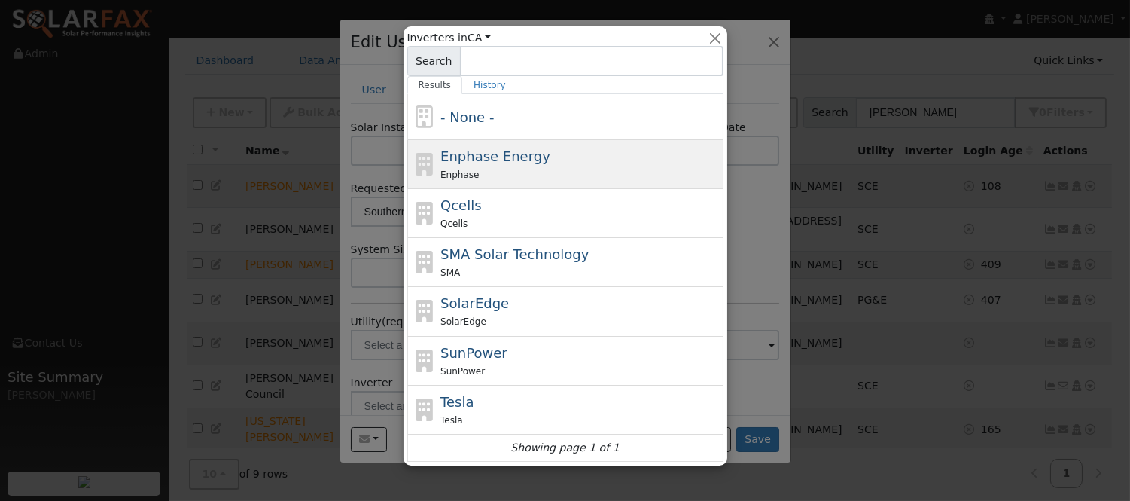
click at [583, 157] on div "Enphase Energy Enphase" at bounding box center [579, 164] width 279 height 36
type input "Enphase Energy"
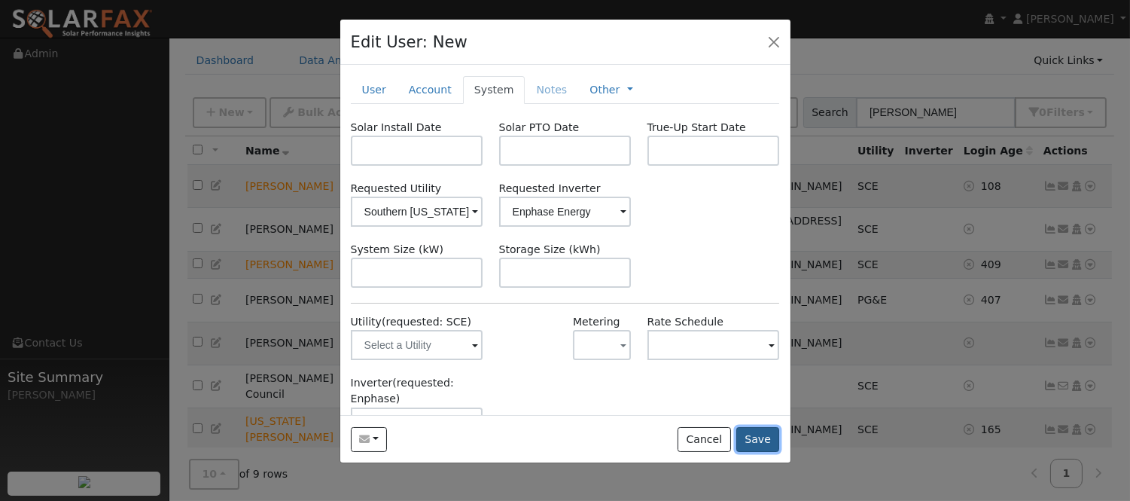
click at [757, 437] on button "Save" at bounding box center [758, 440] width 44 height 26
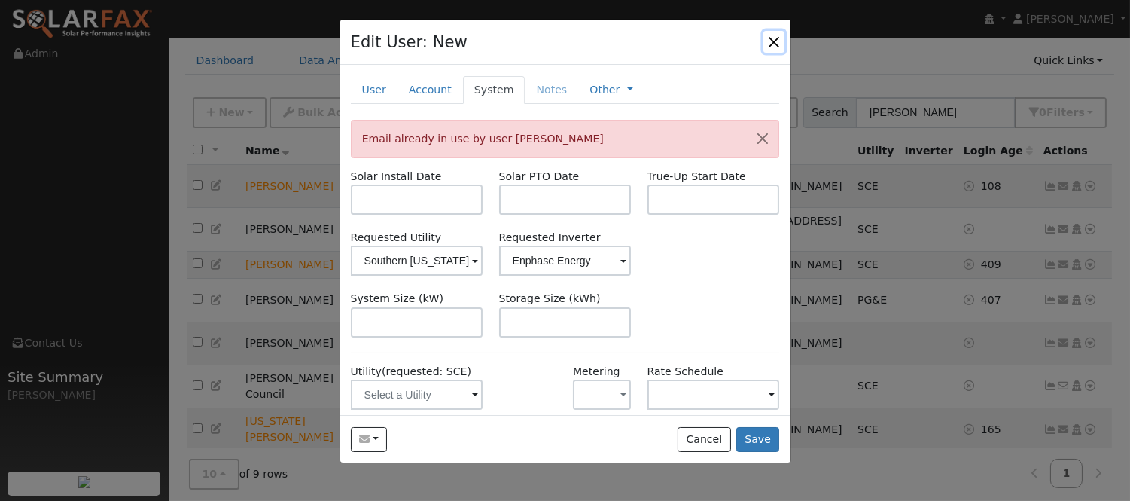
click at [781, 45] on button "button" at bounding box center [773, 41] width 21 height 21
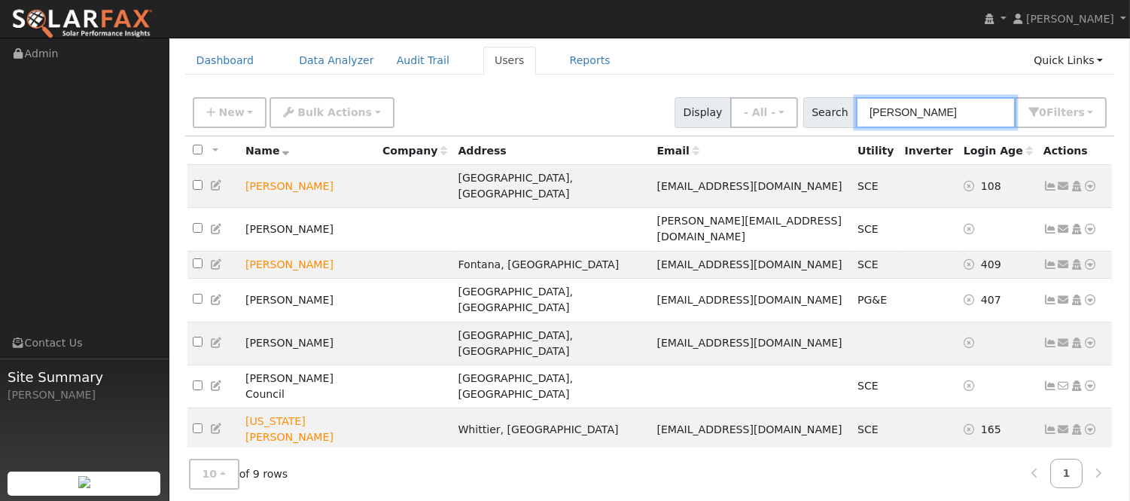
click at [930, 115] on input "jose" at bounding box center [936, 112] width 160 height 31
click at [930, 108] on input "jose" at bounding box center [936, 112] width 160 height 31
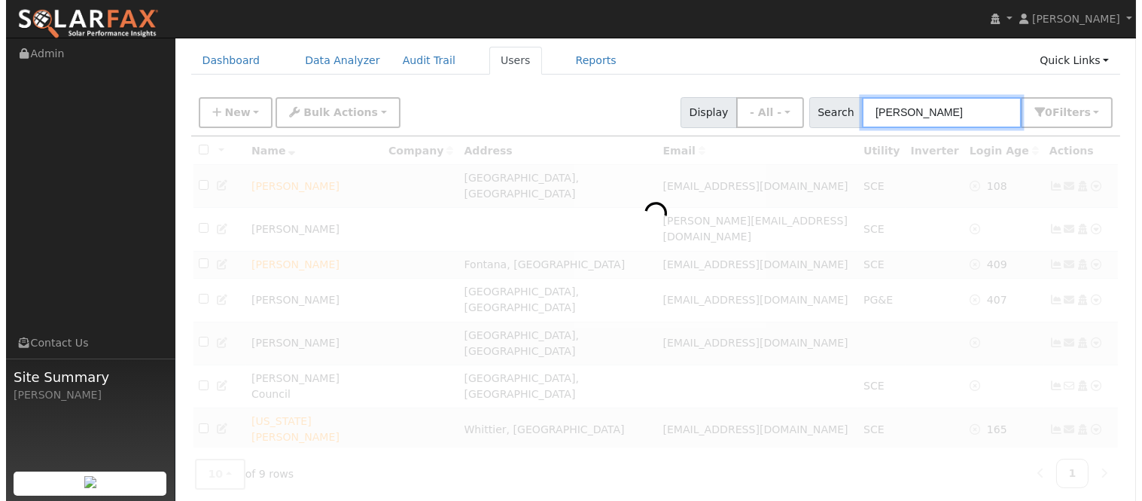
scroll to position [49, 0]
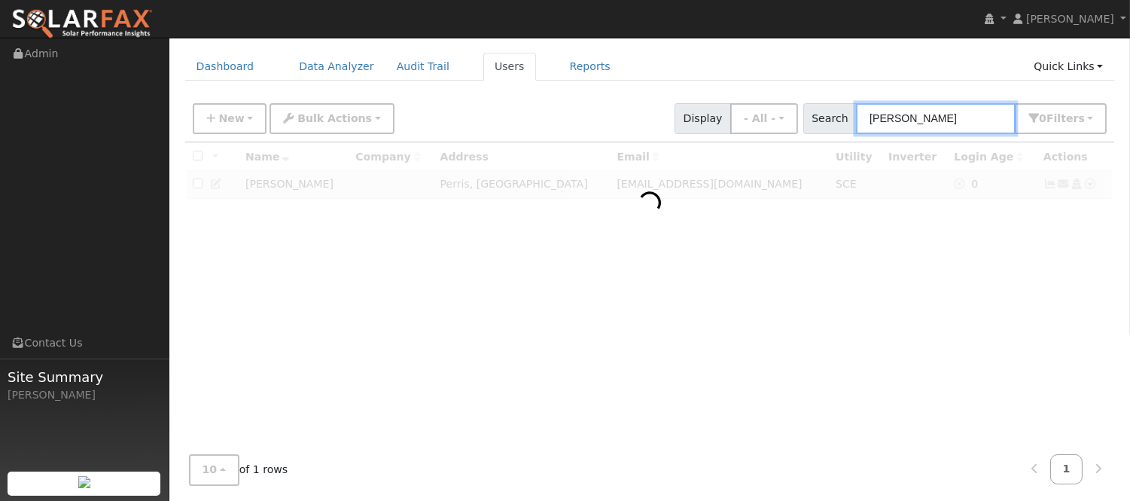
type input "jose rodri"
click at [1027, 229] on div at bounding box center [650, 292] width 930 height 300
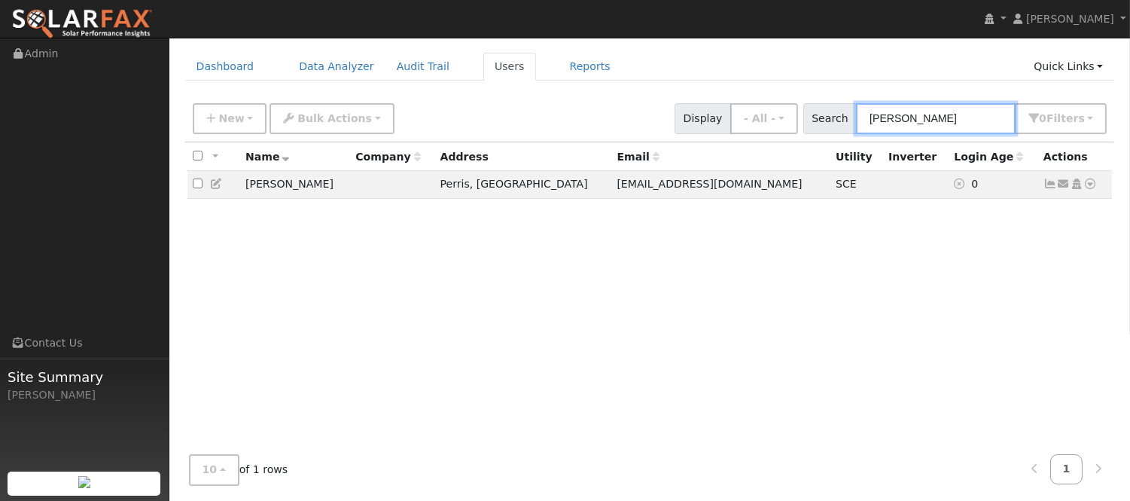
drag, startPoint x: 913, startPoint y: 115, endPoint x: 921, endPoint y: 111, distance: 9.4
click at [921, 111] on input "jose rodri" at bounding box center [936, 118] width 160 height 31
click at [923, 111] on input "jose rodri" at bounding box center [936, 118] width 160 height 31
click at [1046, 189] on icon at bounding box center [1050, 183] width 14 height 11
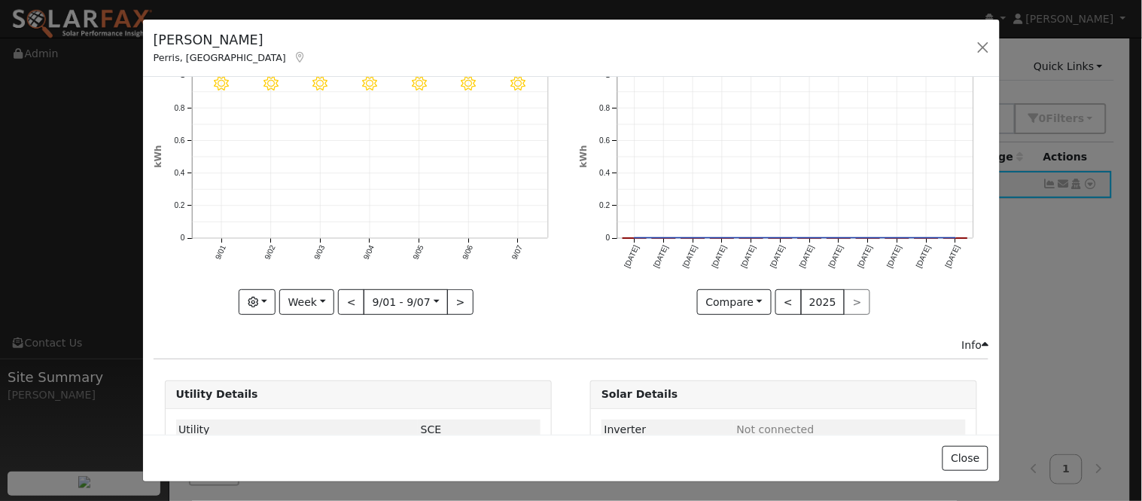
scroll to position [19, 0]
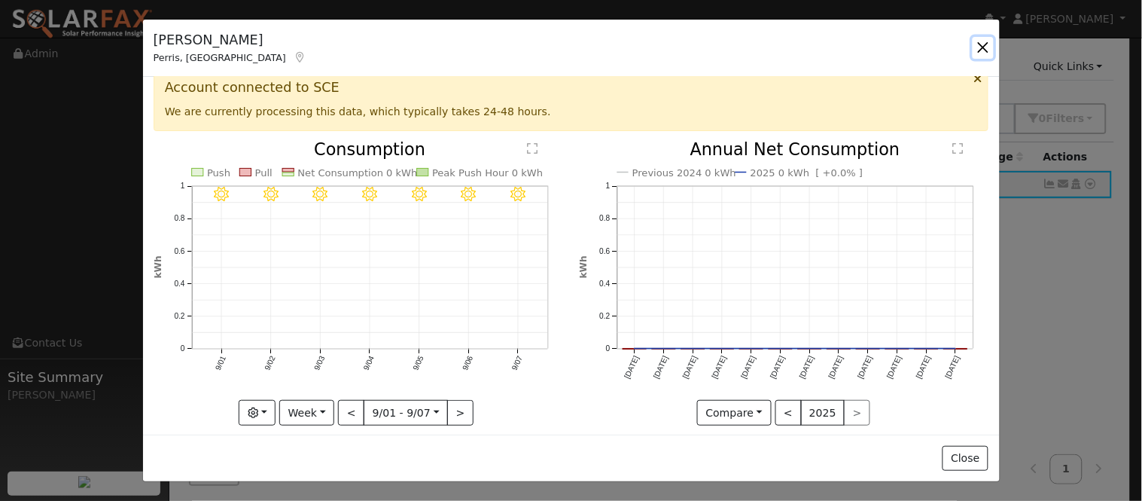
click at [985, 48] on button "button" at bounding box center [983, 47] width 21 height 21
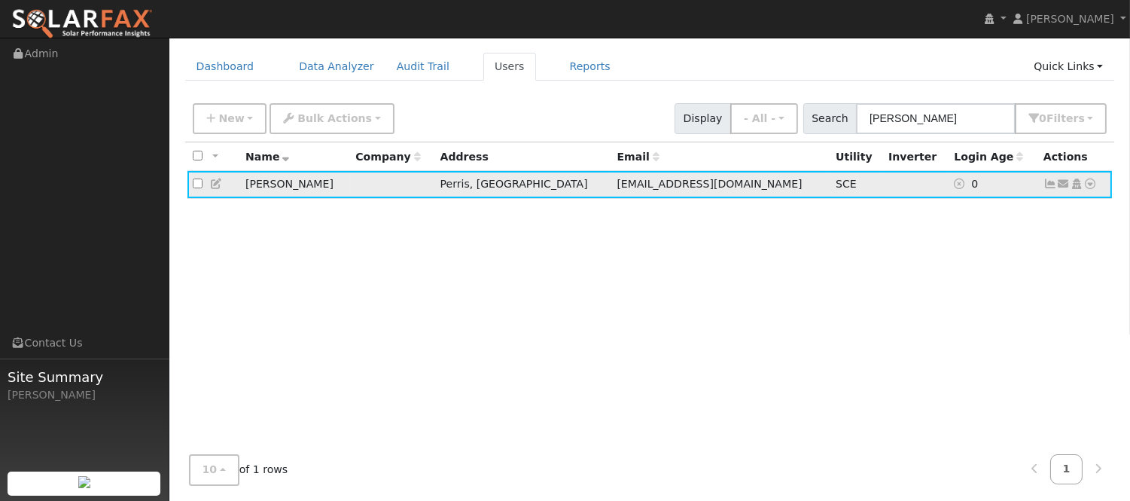
click at [1062, 184] on icon at bounding box center [1064, 183] width 14 height 11
click at [1093, 188] on icon at bounding box center [1091, 183] width 14 height 11
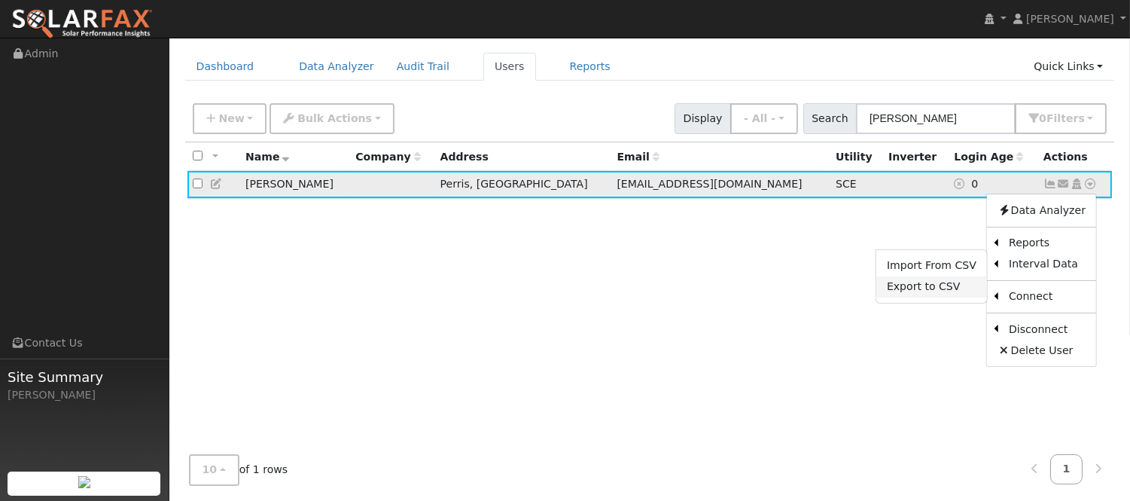
click at [965, 287] on link "Export to CSV" at bounding box center [931, 286] width 111 height 21
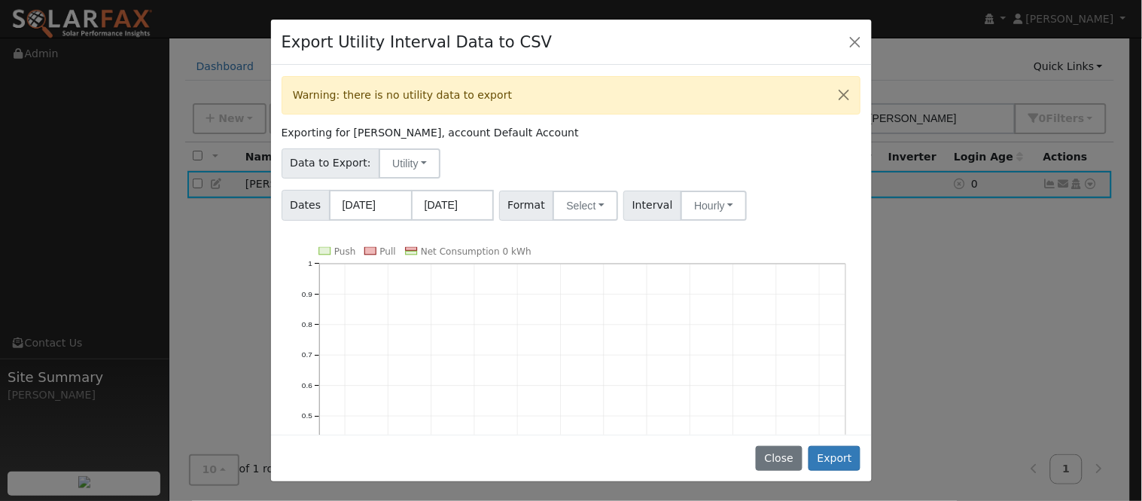
click at [830, 38] on div "Export Utility Interval Data to CSV" at bounding box center [571, 43] width 601 height 46
click at [853, 47] on button "Close" at bounding box center [855, 41] width 21 height 21
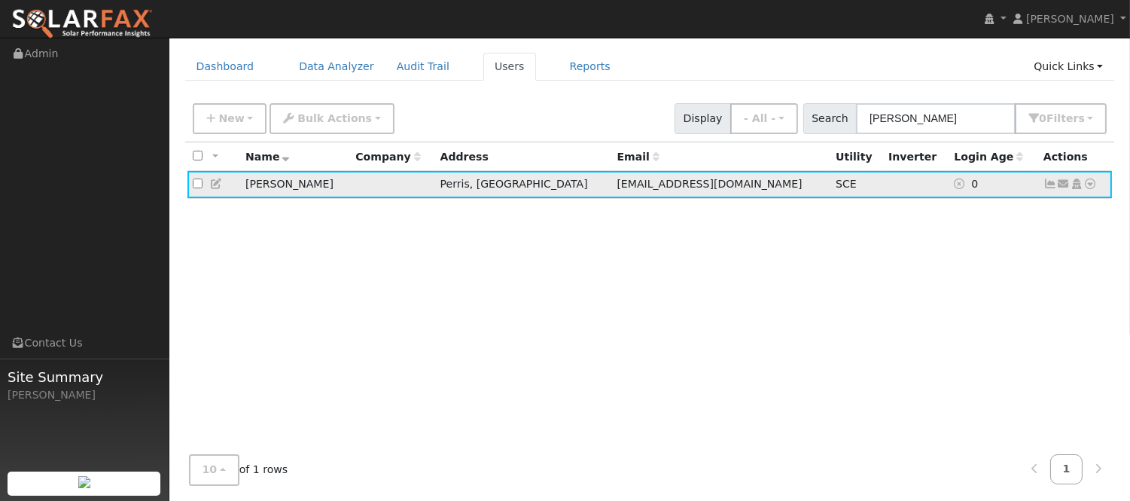
click at [1095, 192] on link at bounding box center [1091, 184] width 14 height 16
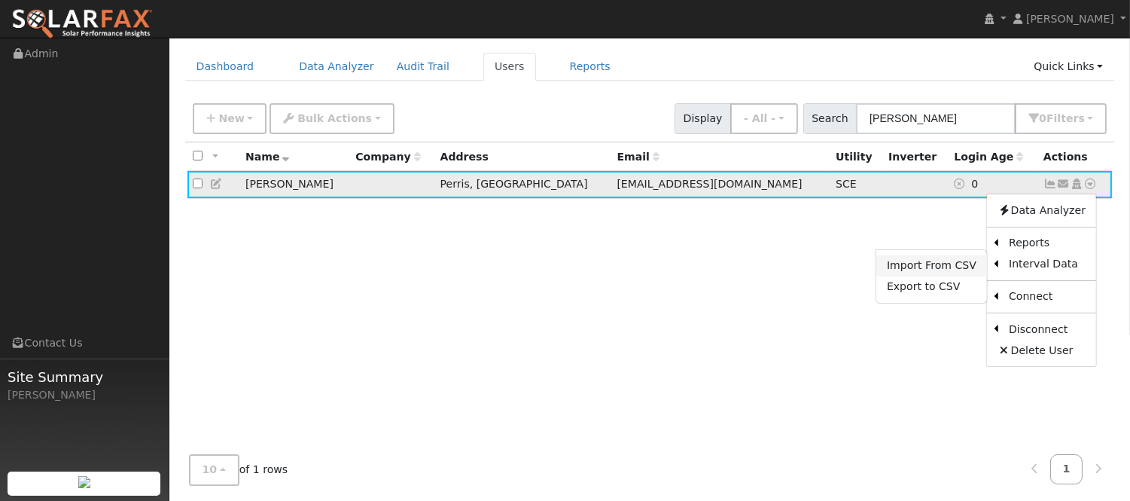
click at [958, 258] on link "Import From CSV" at bounding box center [931, 265] width 111 height 21
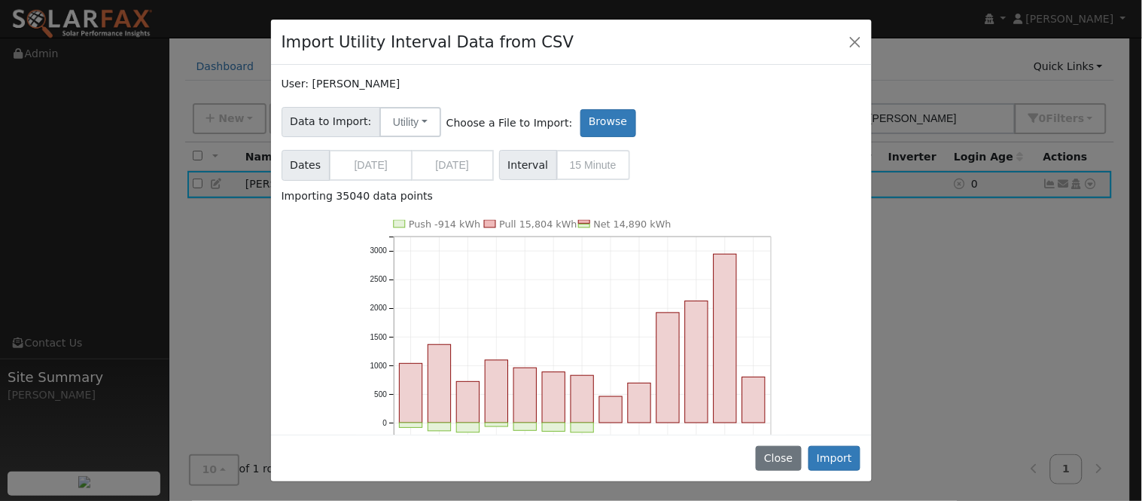
click at [592, 163] on span "Interval 15 Minute" at bounding box center [564, 165] width 131 height 30
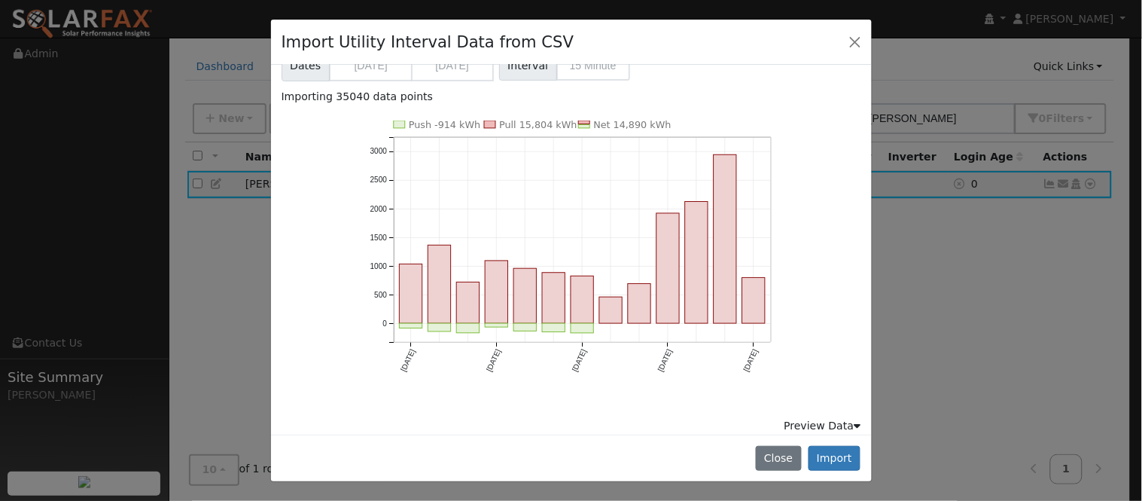
scroll to position [0, 0]
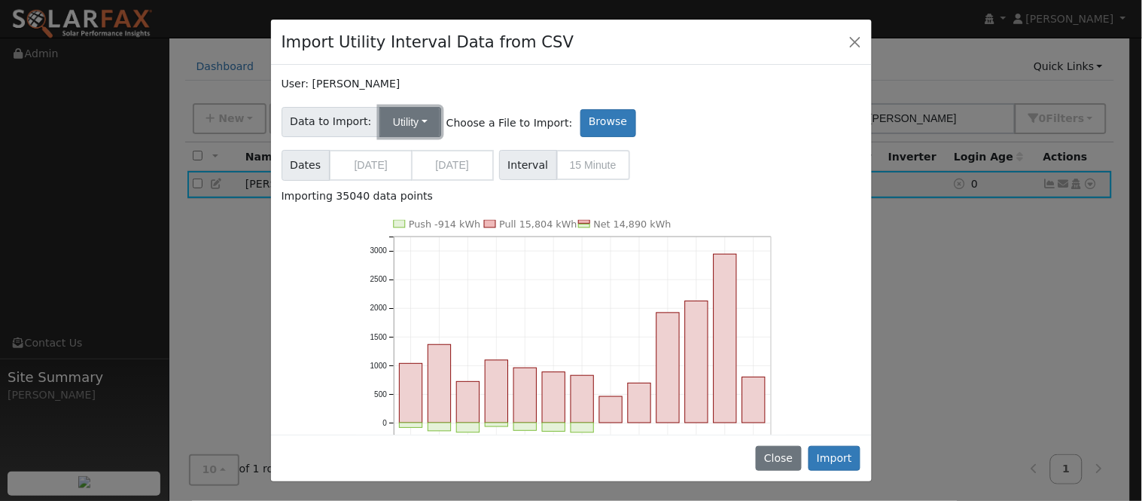
click at [415, 125] on button "Utility" at bounding box center [410, 122] width 62 height 30
click at [657, 178] on div "Dates 09/09/2024 09/08/2025 Format Interval 15 Minute" at bounding box center [571, 163] width 585 height 36
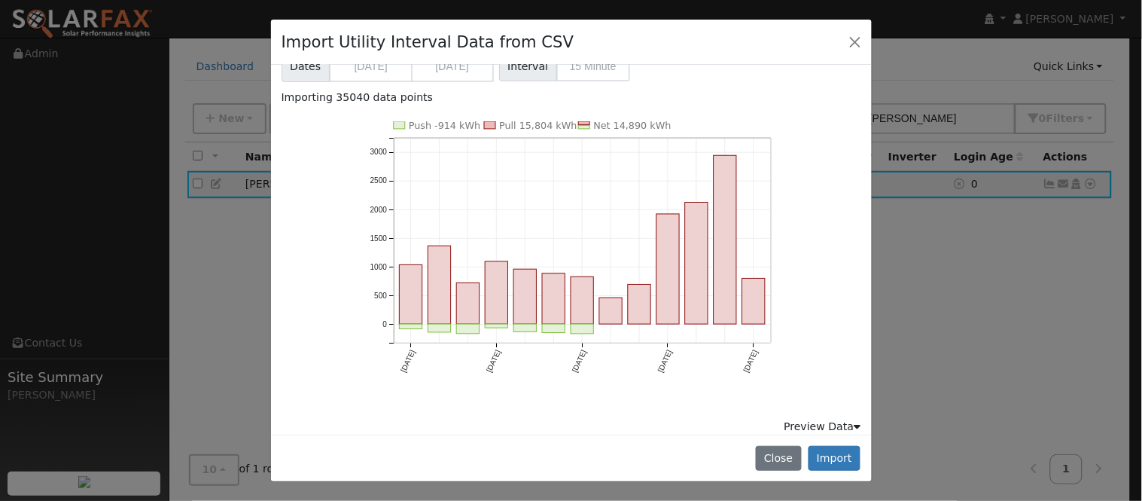
scroll to position [99, 0]
click at [847, 461] on button "Import" at bounding box center [835, 459] width 53 height 26
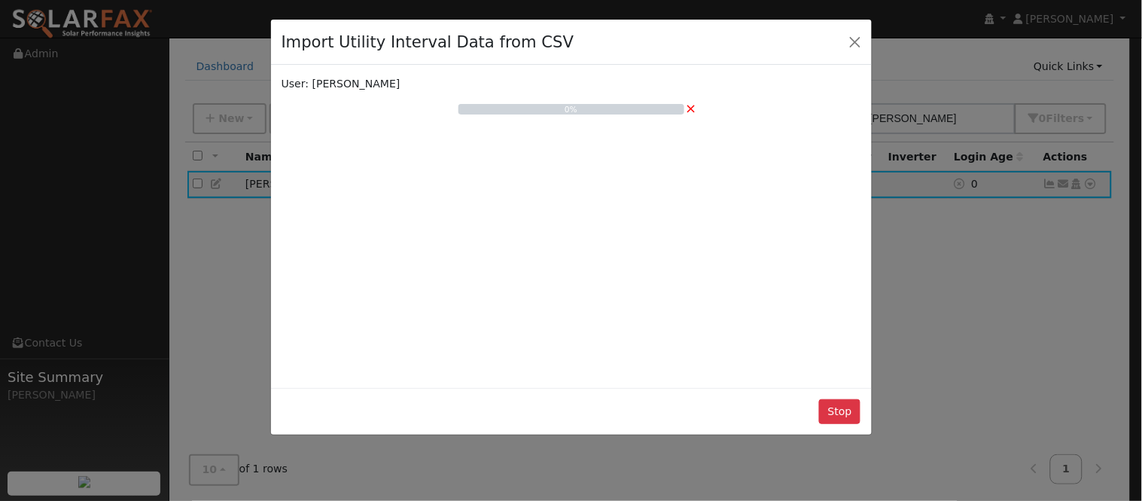
scroll to position [0, 0]
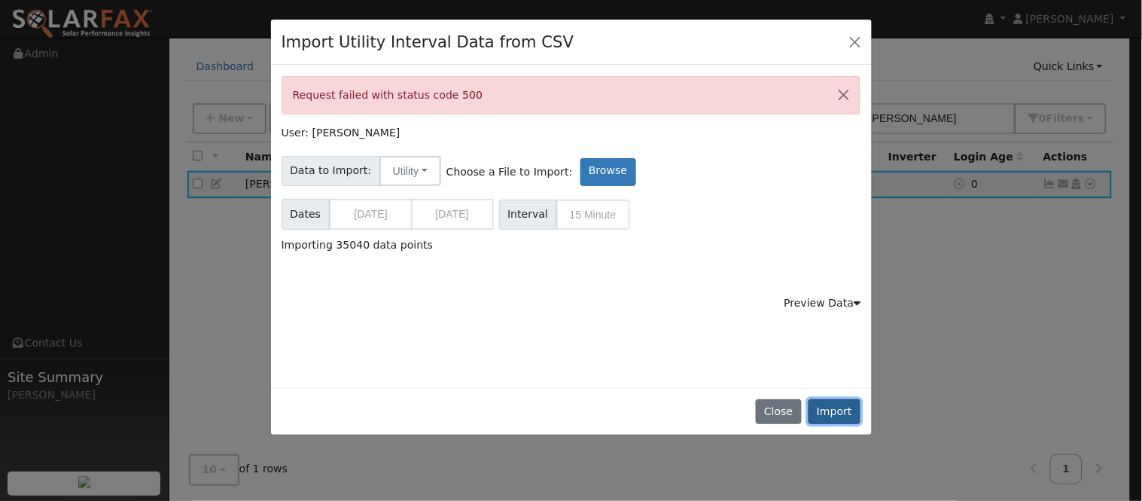
click at [836, 416] on button "Import" at bounding box center [835, 412] width 53 height 26
click at [854, 96] on button "Close" at bounding box center [844, 95] width 32 height 37
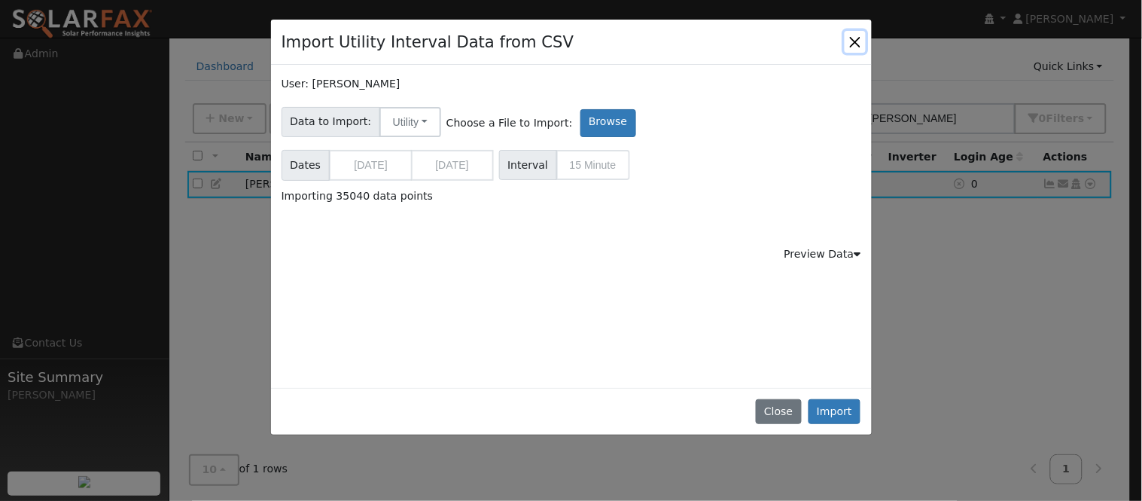
click at [855, 34] on button "Close" at bounding box center [855, 41] width 21 height 21
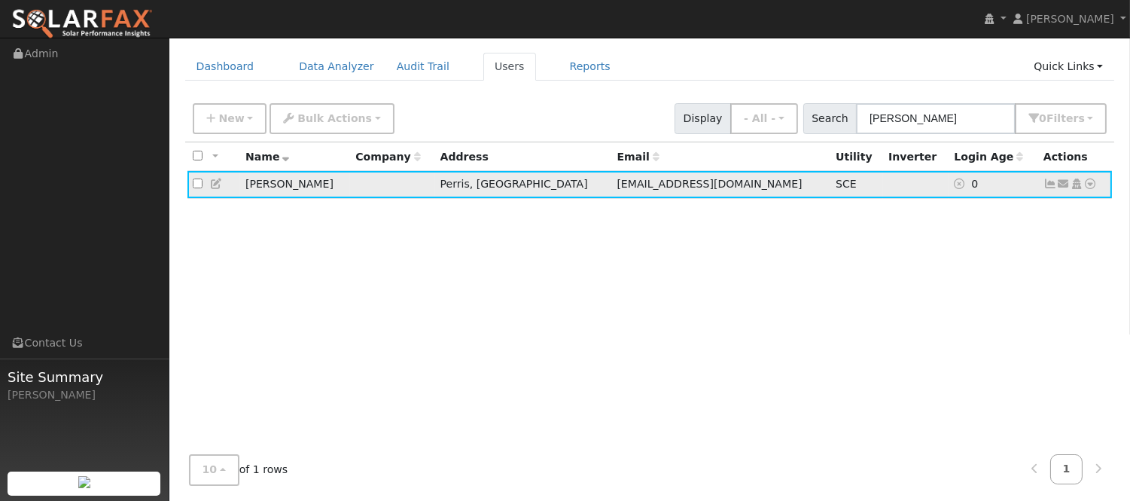
click at [1086, 185] on icon at bounding box center [1091, 183] width 14 height 11
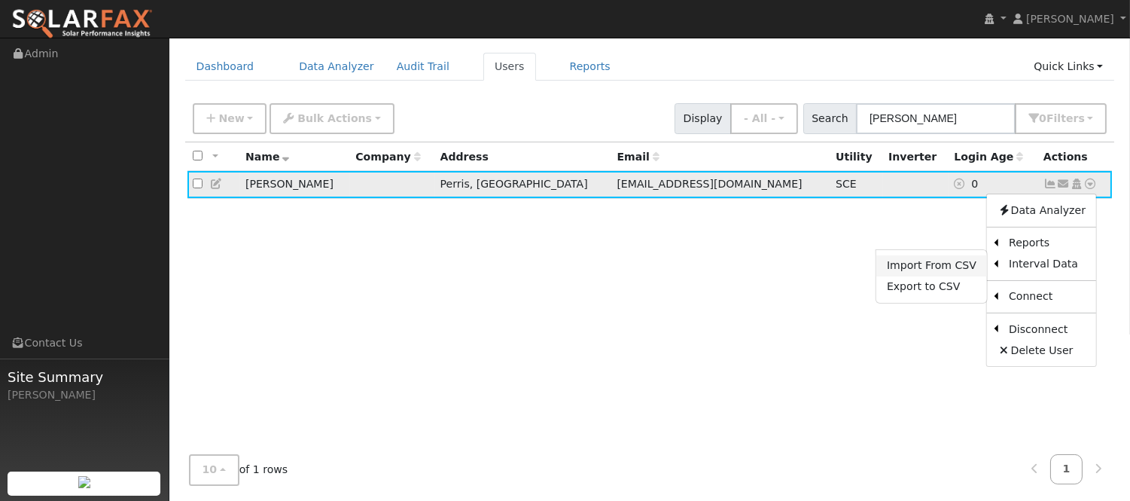
click at [962, 266] on link "Import From CSV" at bounding box center [931, 265] width 111 height 21
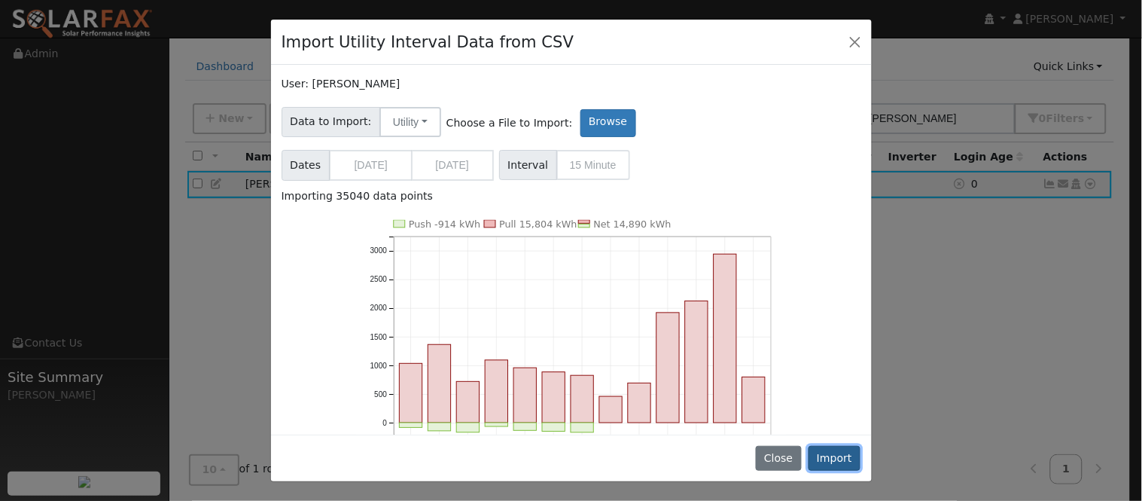
click at [845, 461] on button "Import" at bounding box center [835, 459] width 53 height 26
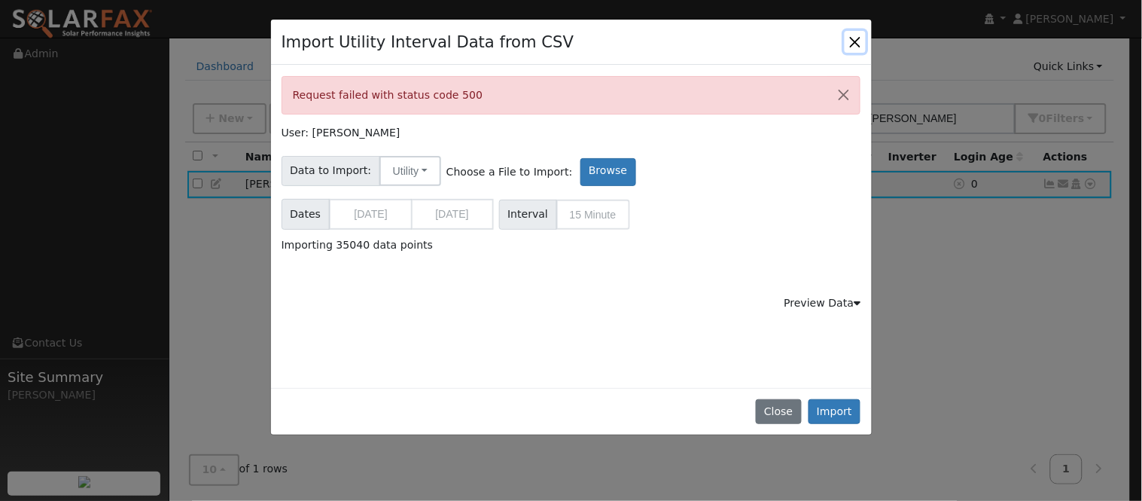
click at [853, 39] on button "Close" at bounding box center [855, 41] width 21 height 21
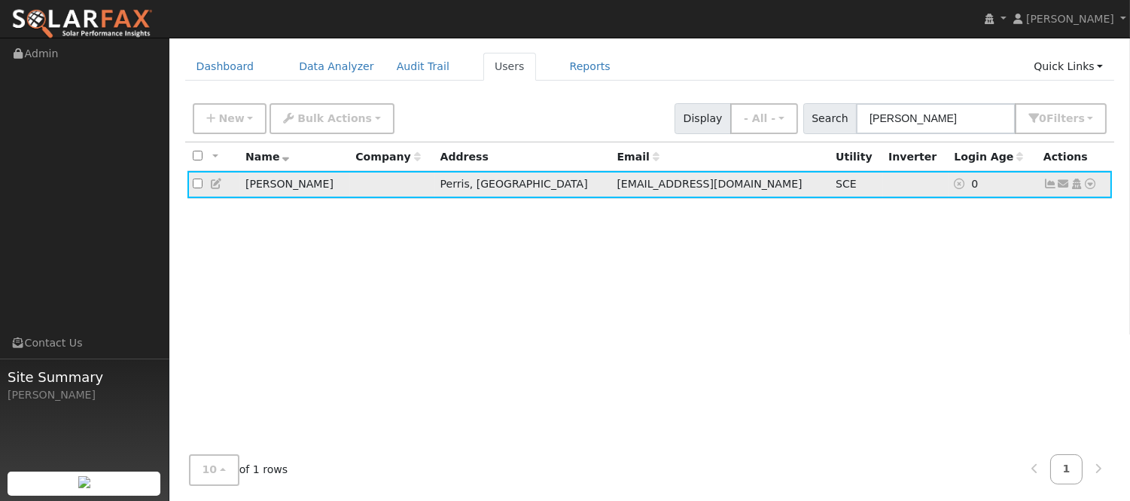
click at [1050, 188] on icon at bounding box center [1050, 183] width 14 height 11
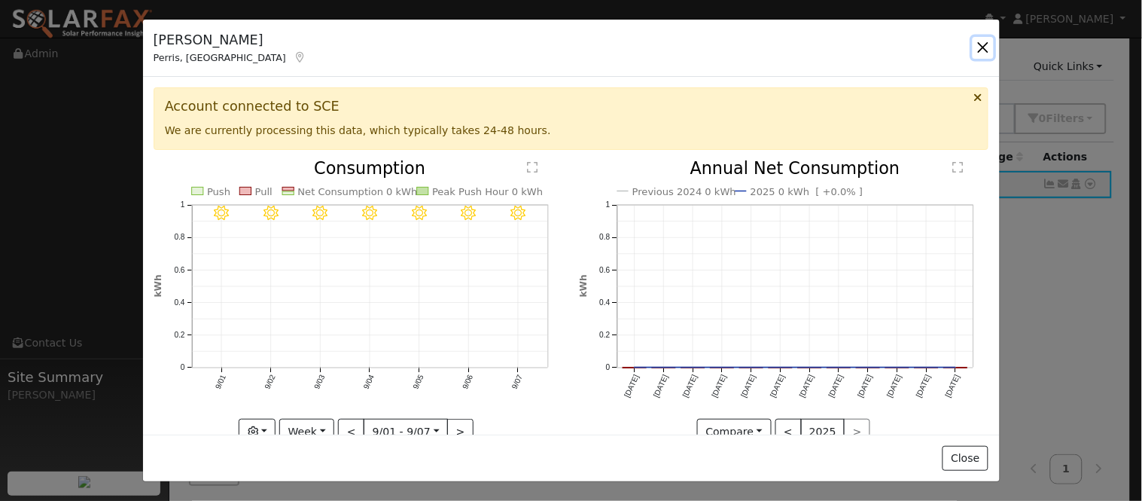
click at [986, 49] on button "button" at bounding box center [983, 47] width 21 height 21
